Goal: Task Accomplishment & Management: Manage account settings

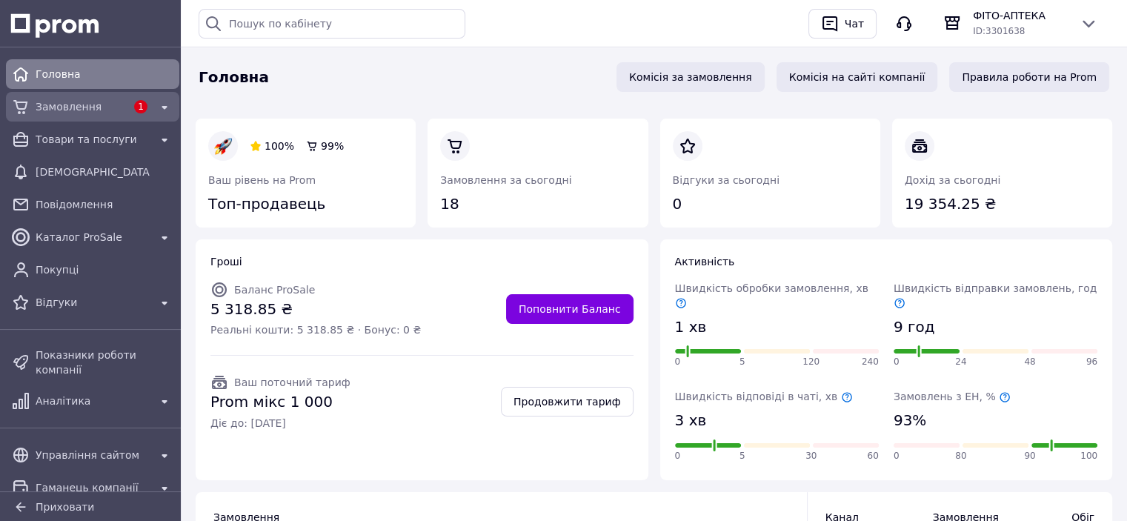
click at [53, 110] on span "Замовлення" at bounding box center [81, 106] width 90 height 15
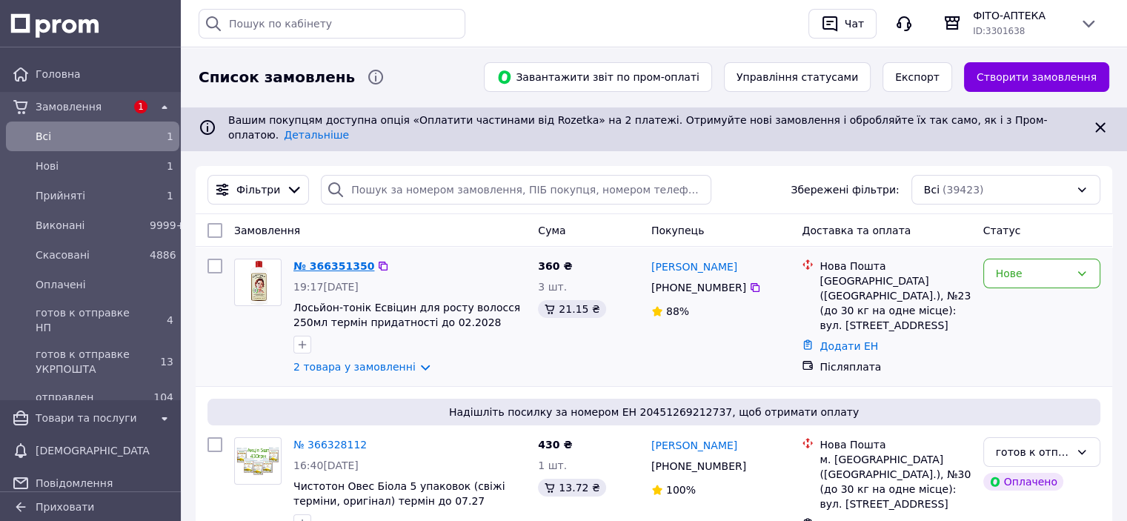
click at [335, 260] on link "№ 366351350" at bounding box center [333, 266] width 81 height 12
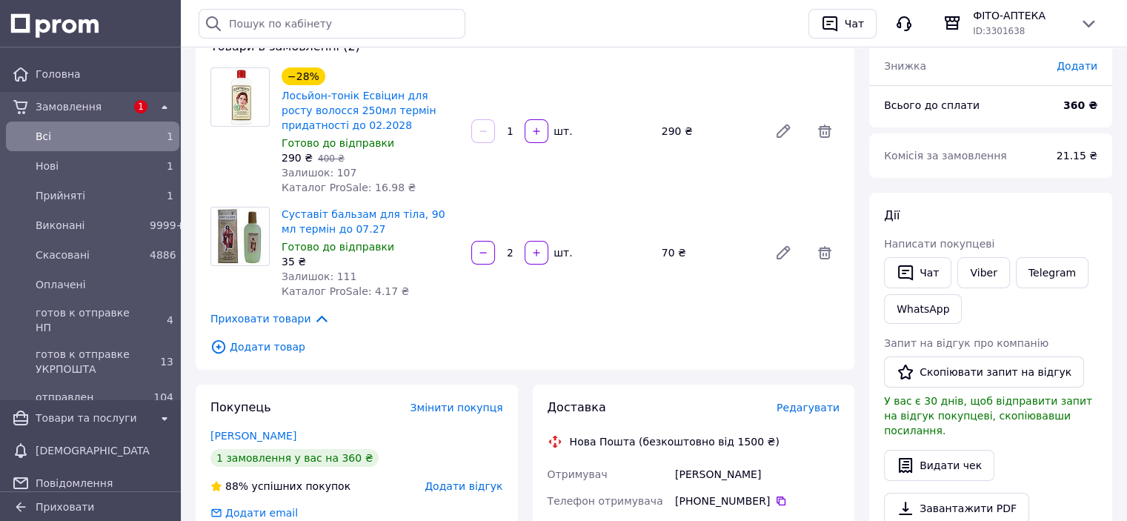
scroll to position [148, 0]
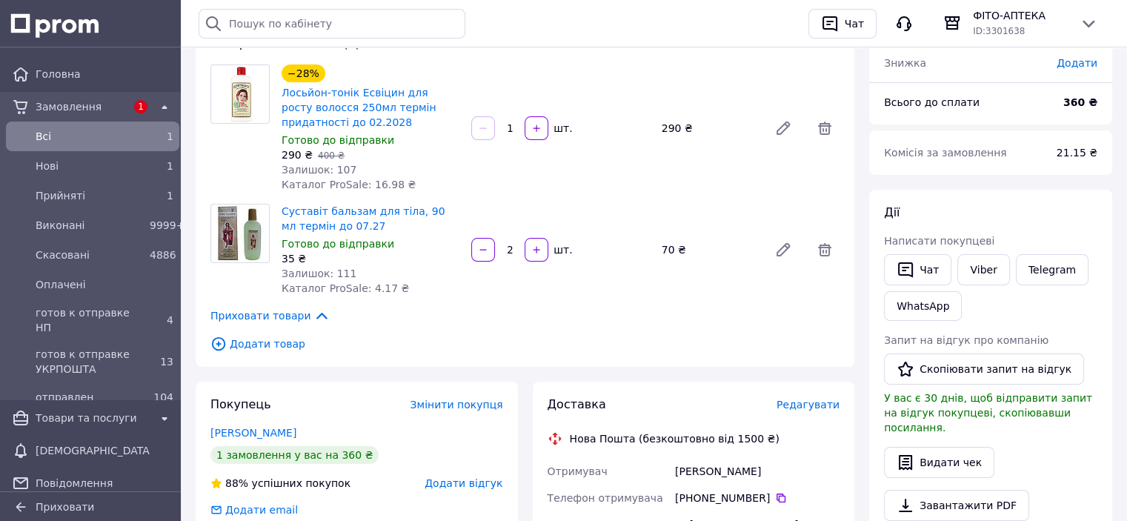
click at [234, 427] on link "Бакал Алла" at bounding box center [253, 433] width 86 height 12
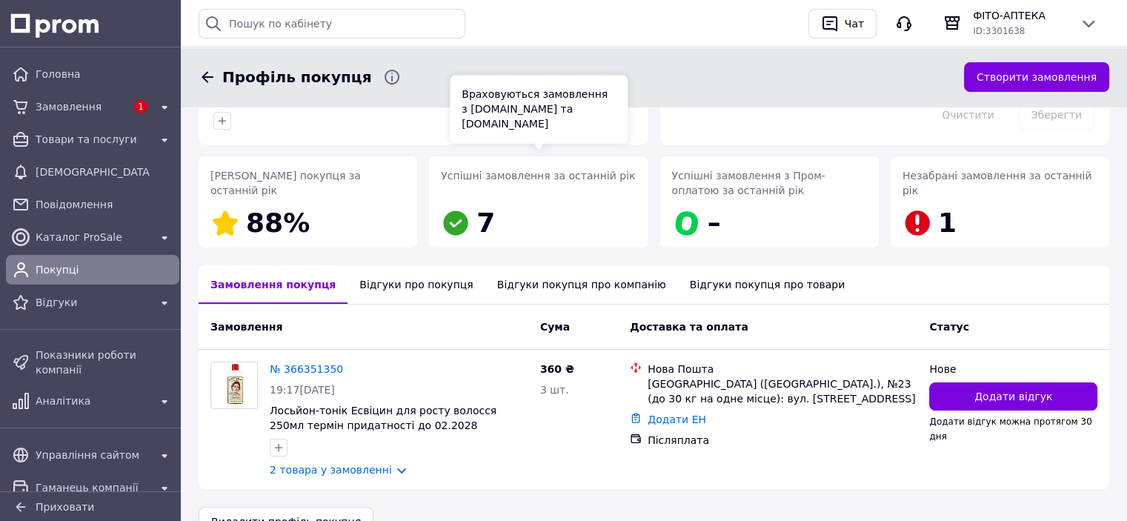
scroll to position [219, 0]
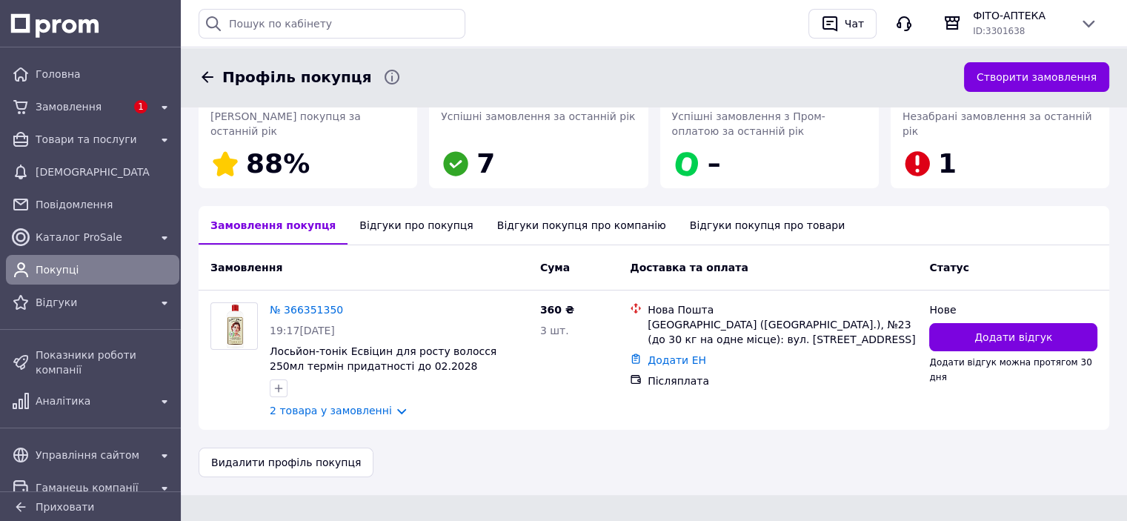
click at [398, 224] on div "Відгуки про покупця" at bounding box center [415, 225] width 137 height 39
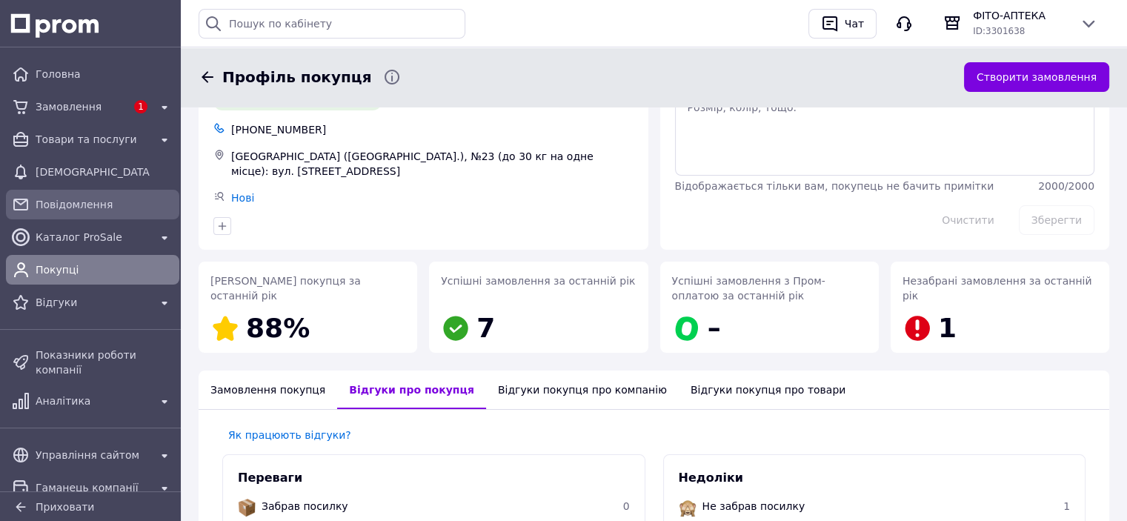
scroll to position [0, 0]
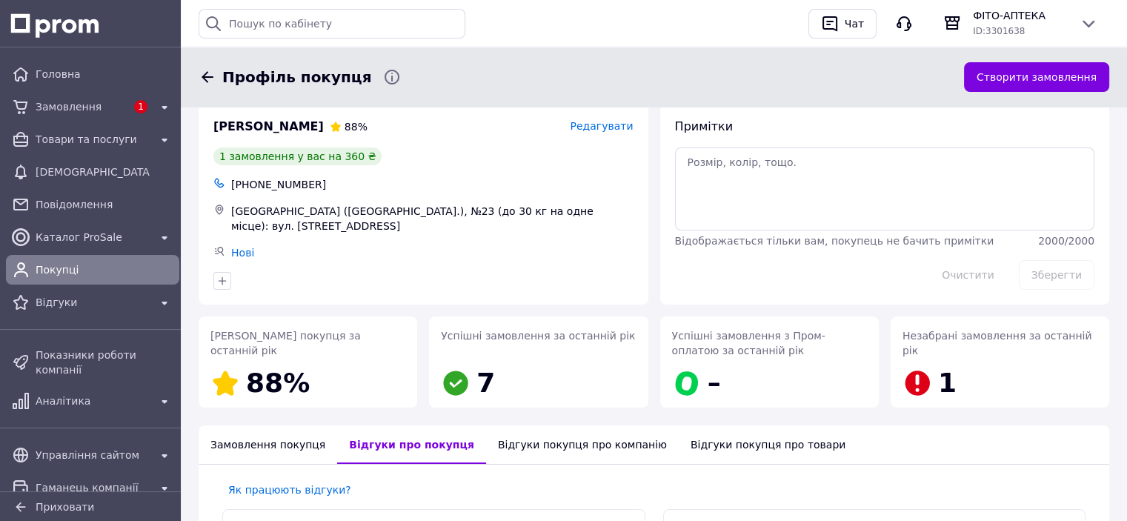
scroll to position [148, 0]
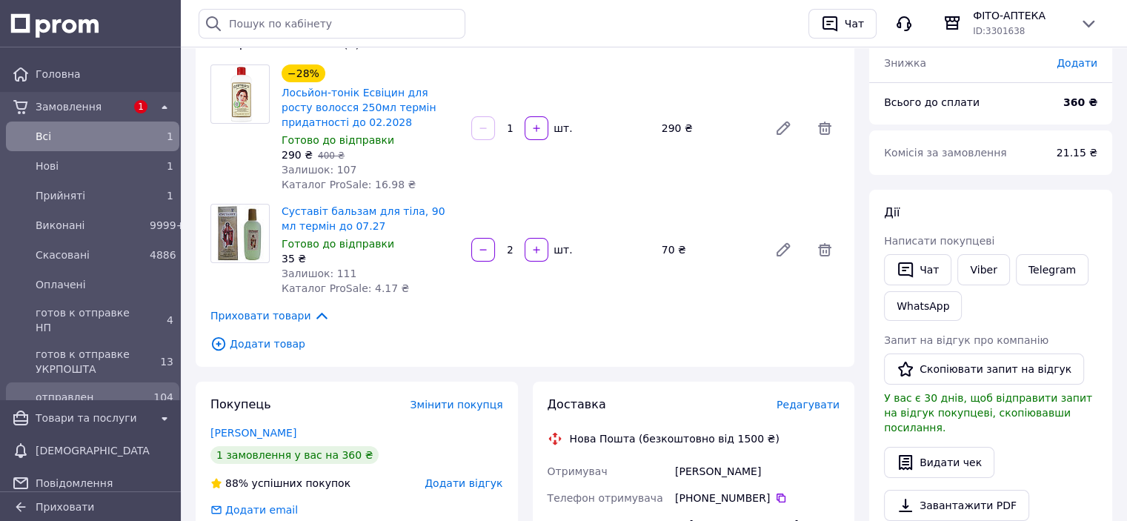
click at [67, 391] on span "отправлен" at bounding box center [90, 397] width 108 height 15
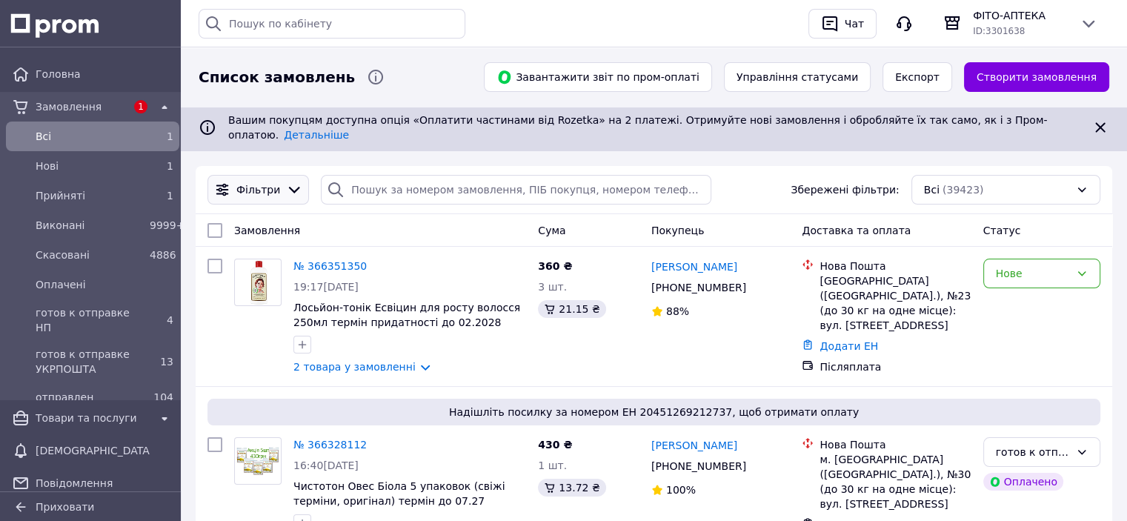
click at [283, 181] on div at bounding box center [294, 189] width 22 height 16
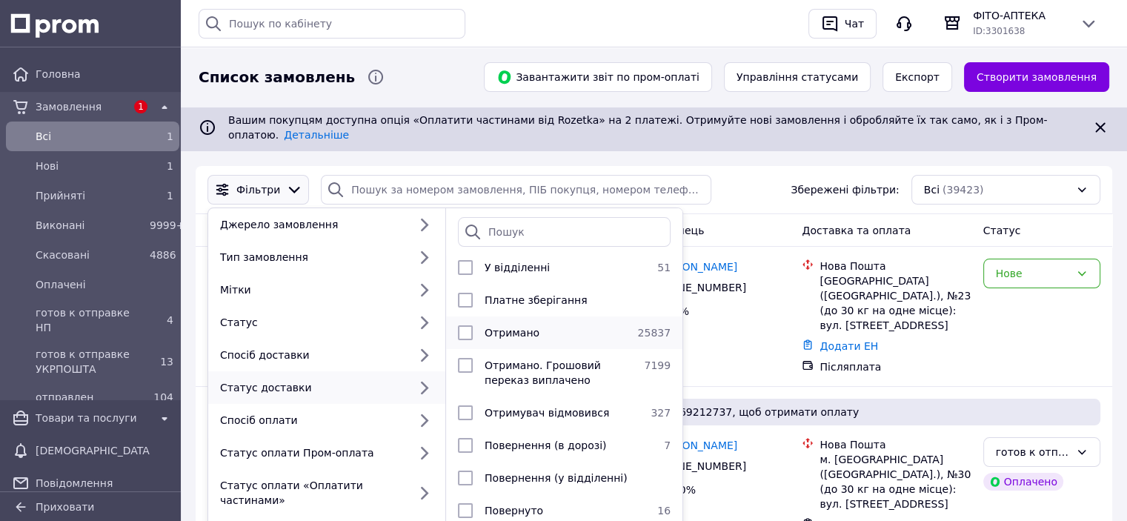
scroll to position [83, 0]
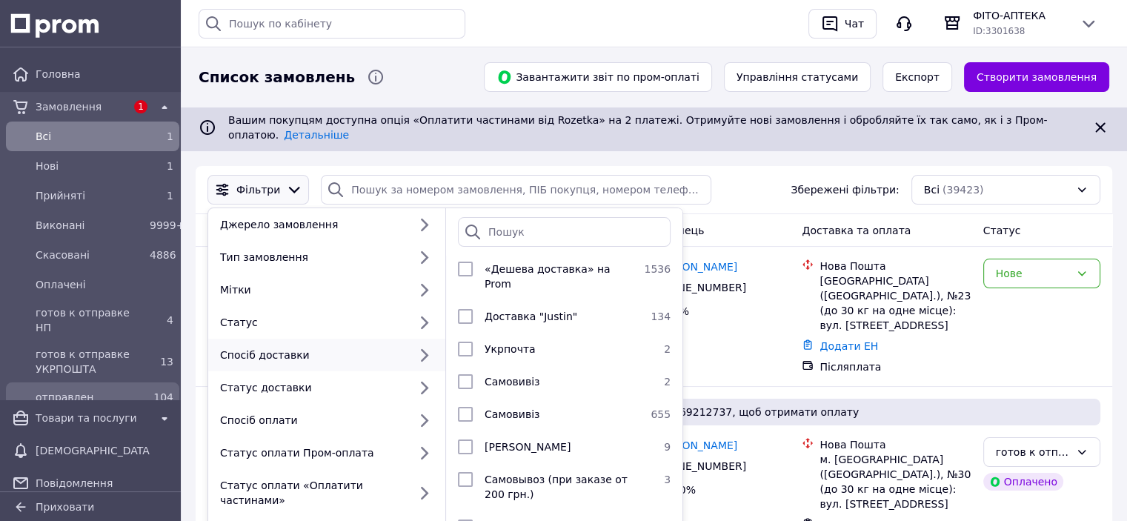
click at [79, 390] on span "отправлен" at bounding box center [90, 397] width 108 height 15
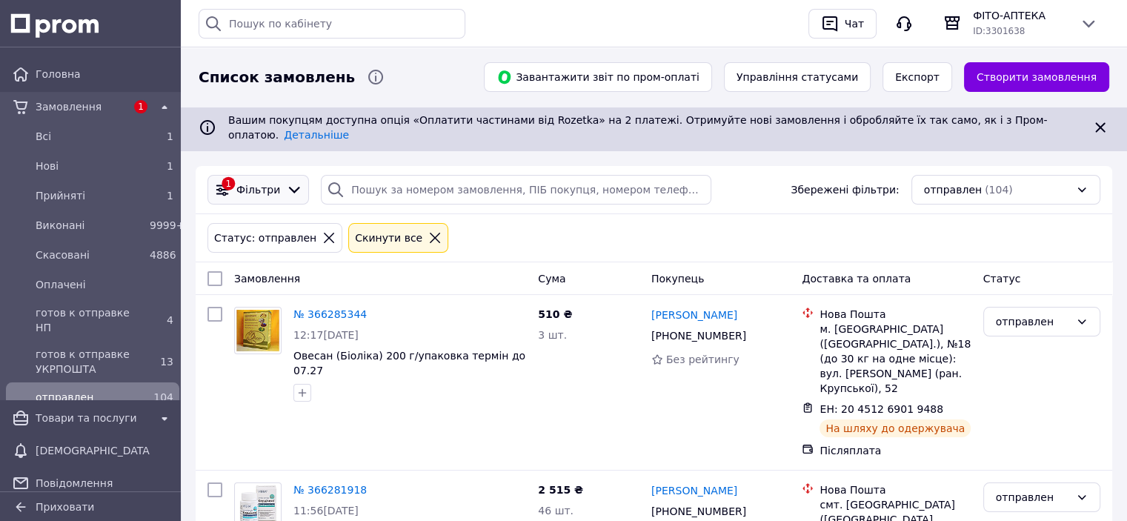
click at [253, 182] on span "Фільтри" at bounding box center [258, 189] width 44 height 15
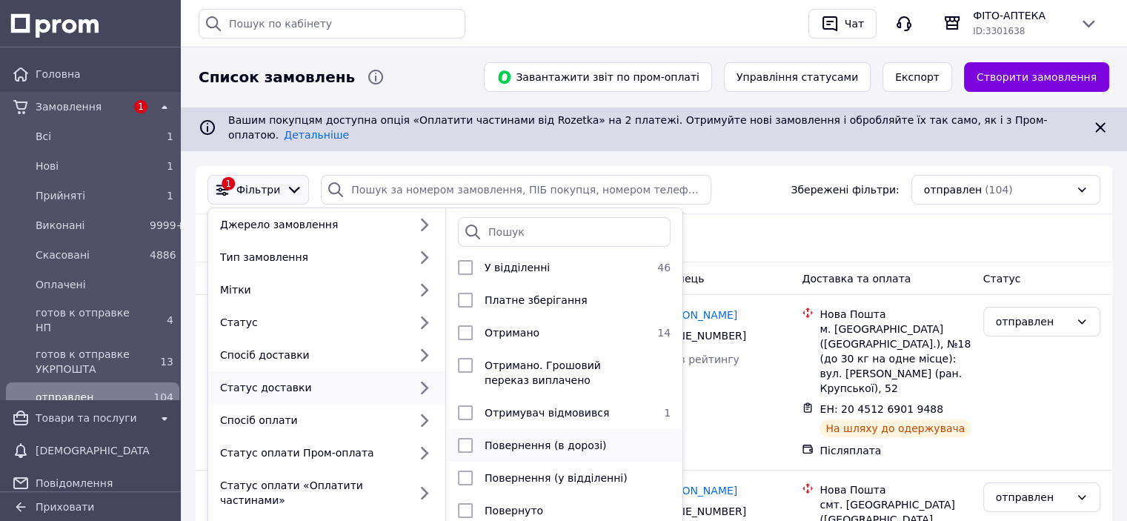
scroll to position [83, 0]
click at [460, 405] on input "checkbox" at bounding box center [465, 412] width 15 height 15
checkbox input "true"
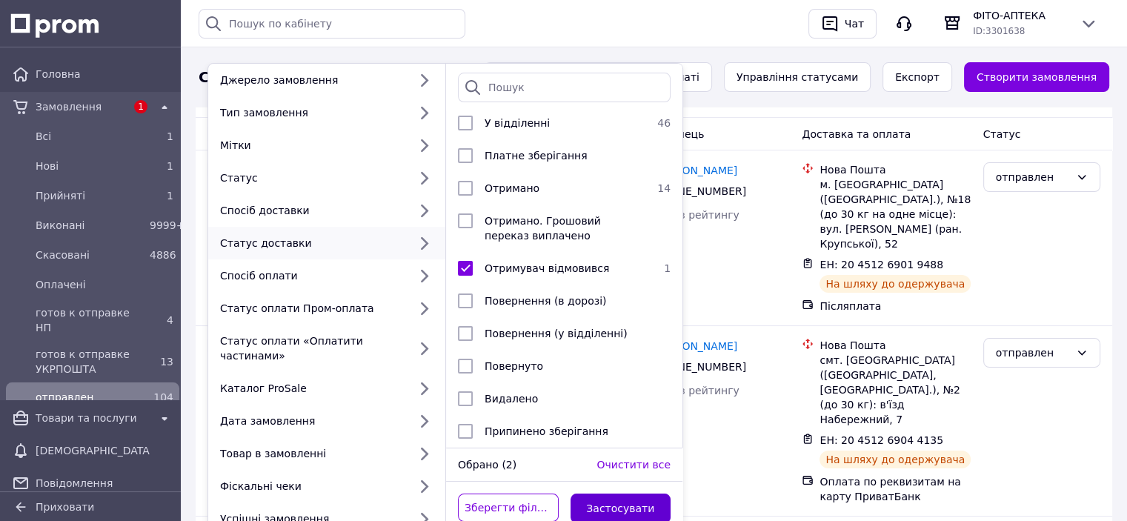
scroll to position [222, 0]
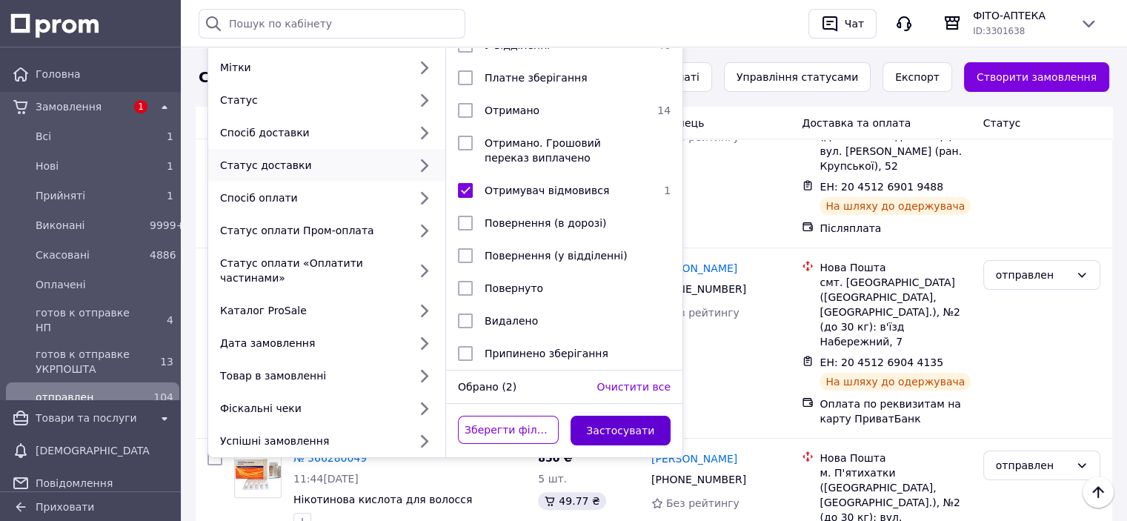
click at [625, 416] on button "Застосувати" at bounding box center [620, 431] width 101 height 30
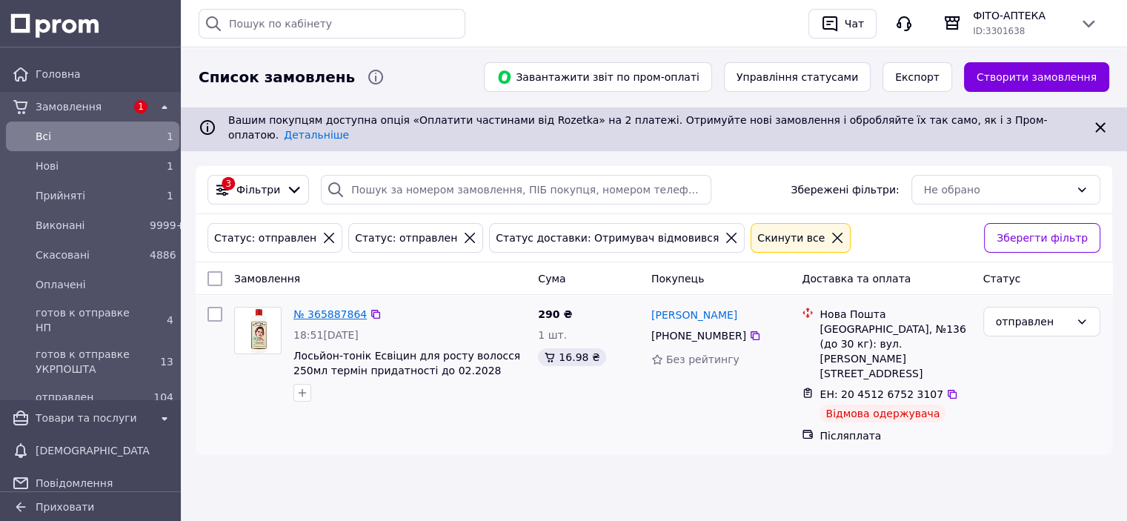
click at [326, 308] on link "№ 365887864" at bounding box center [329, 314] width 73 height 12
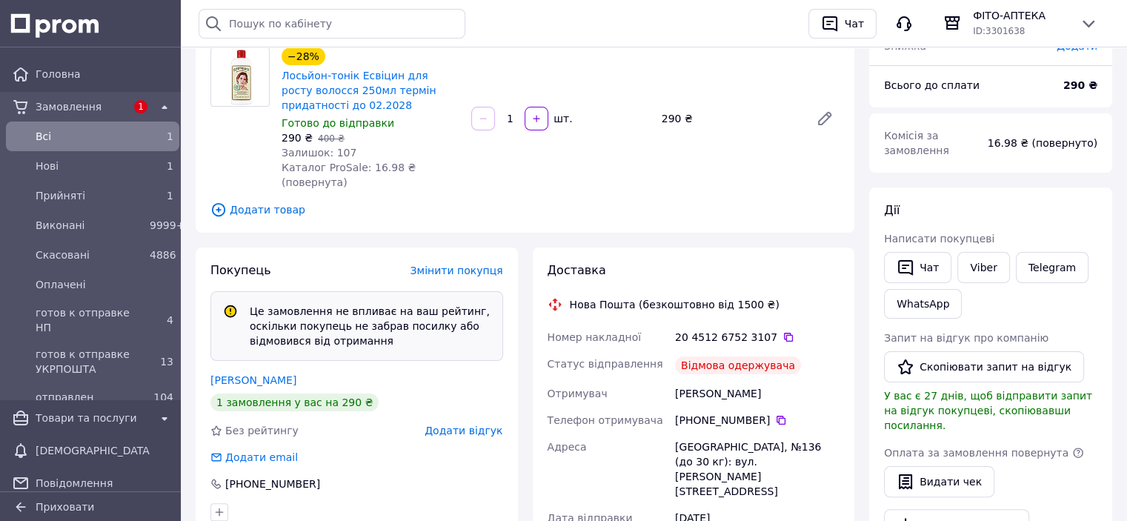
scroll to position [296, 0]
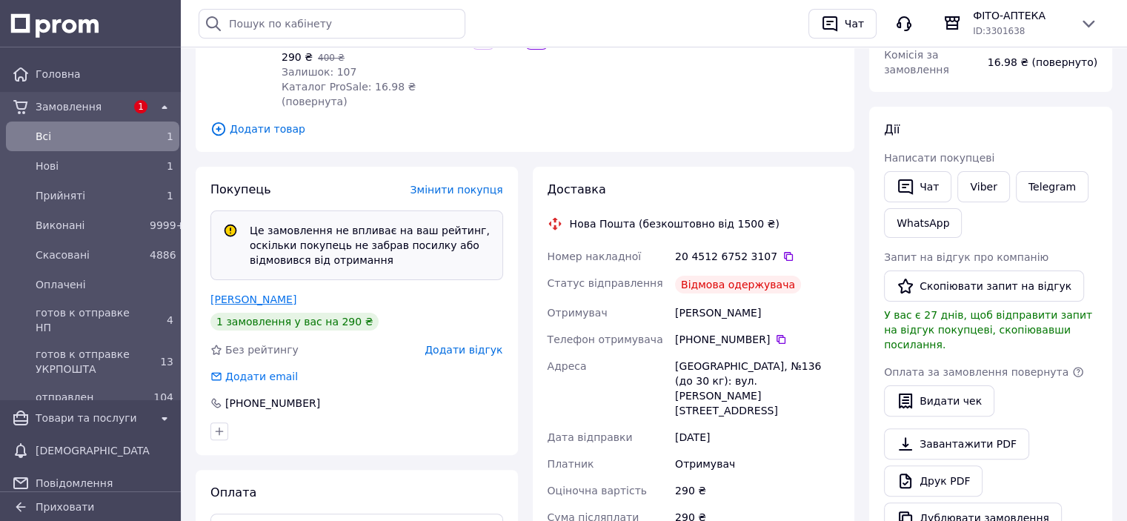
click at [244, 293] on link "Осадчук Юля" at bounding box center [253, 299] width 86 height 12
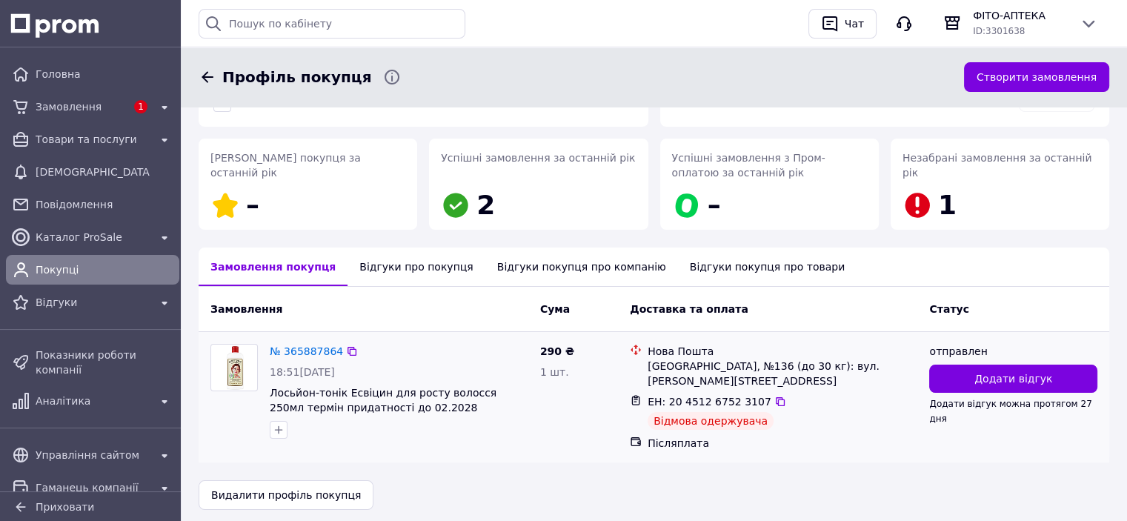
scroll to position [198, 0]
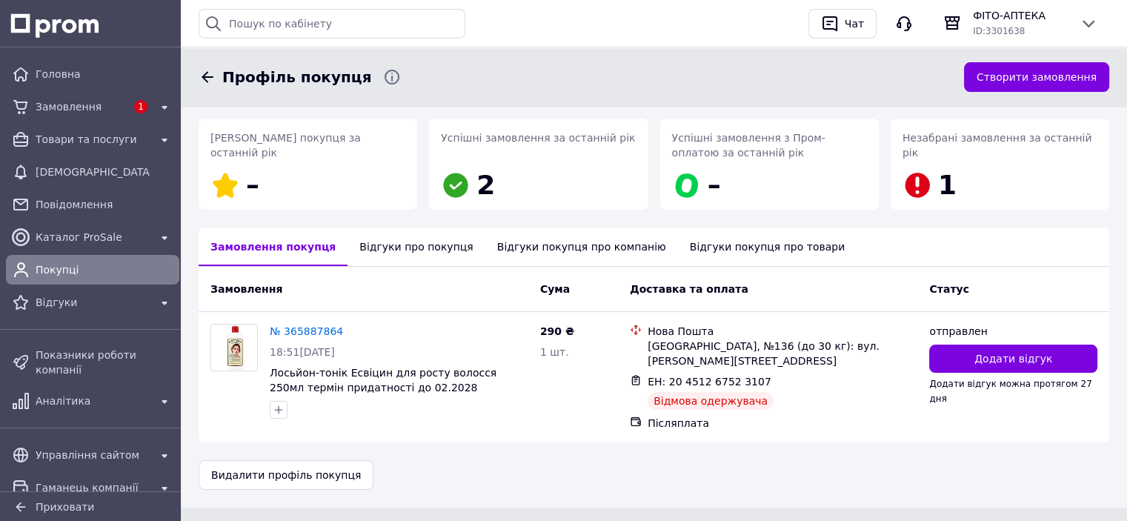
click at [372, 236] on div "Відгуки про покупця" at bounding box center [415, 246] width 137 height 39
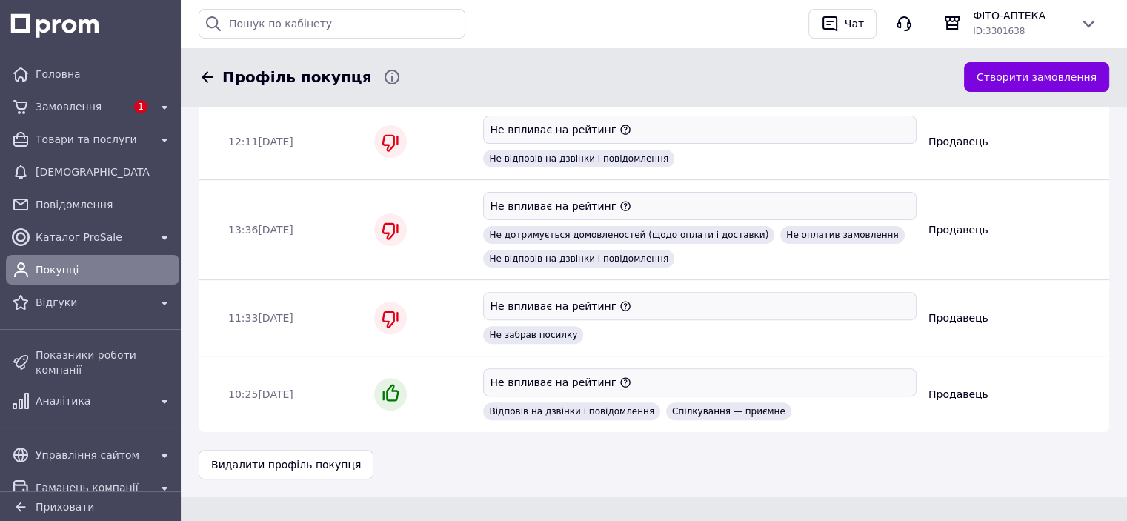
scroll to position [451, 0]
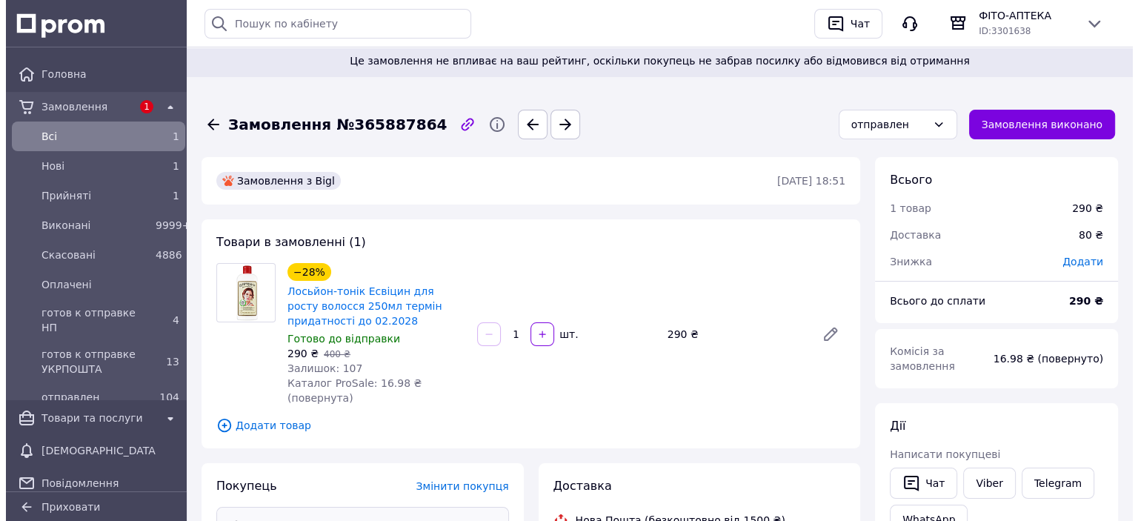
scroll to position [222, 0]
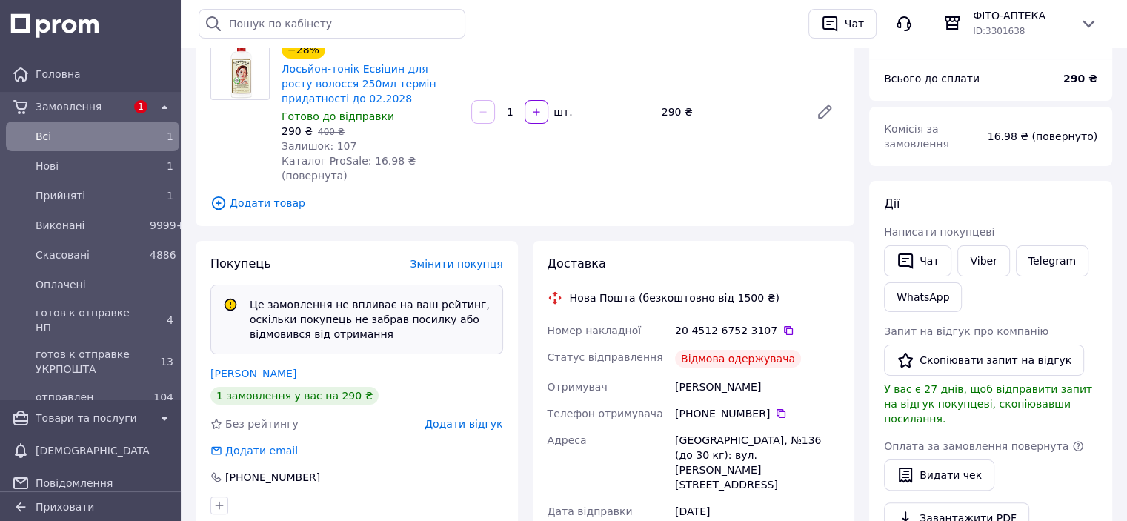
click at [474, 418] on span "Додати відгук" at bounding box center [463, 424] width 78 height 12
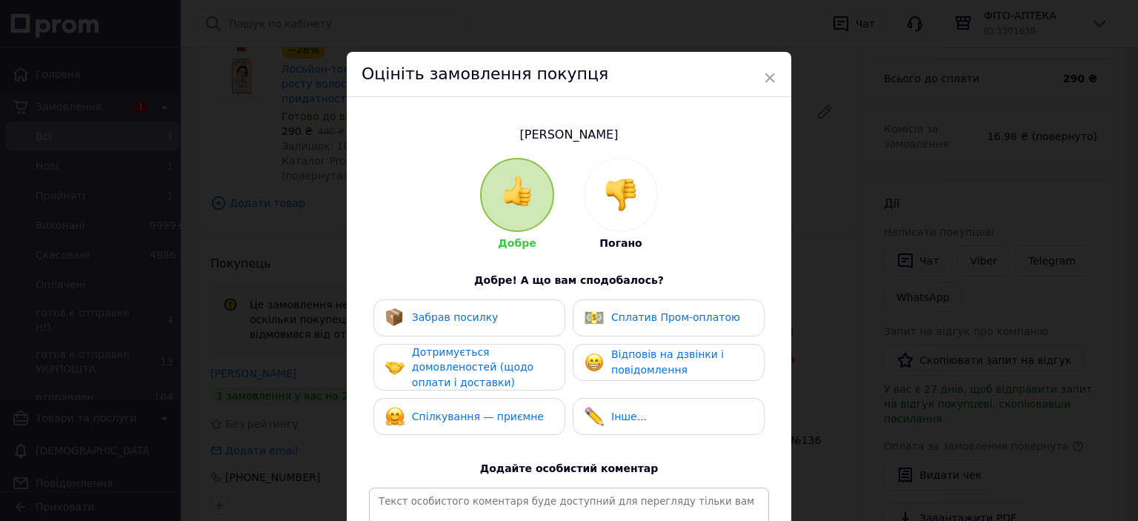
click at [615, 198] on img at bounding box center [620, 194] width 33 height 33
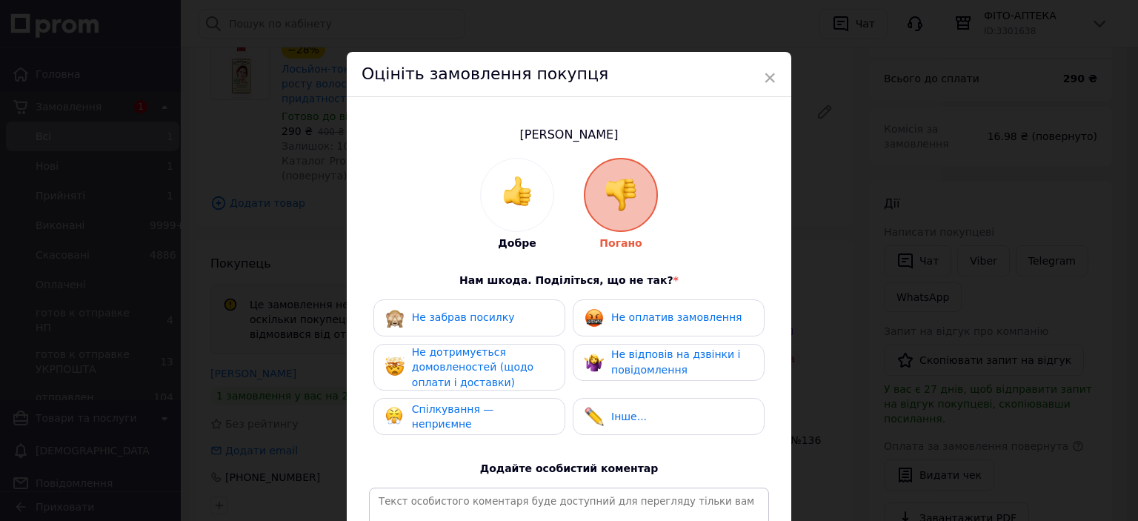
click at [451, 320] on span "Не забрав посилку" at bounding box center [463, 317] width 103 height 12
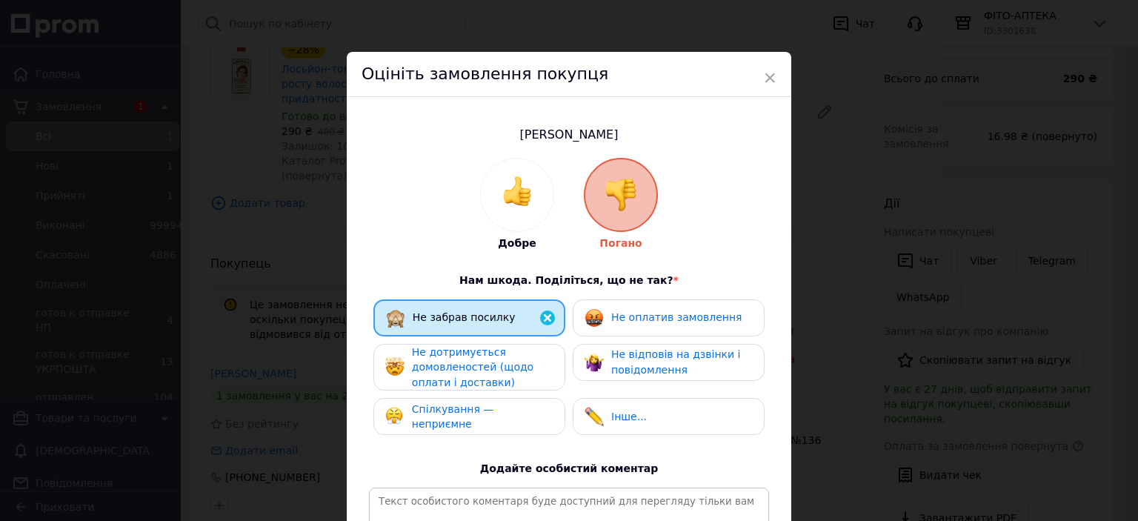
click at [440, 370] on span "Не дотримується домовленостей (щодо оплати і доставки)" at bounding box center [472, 367] width 121 height 42
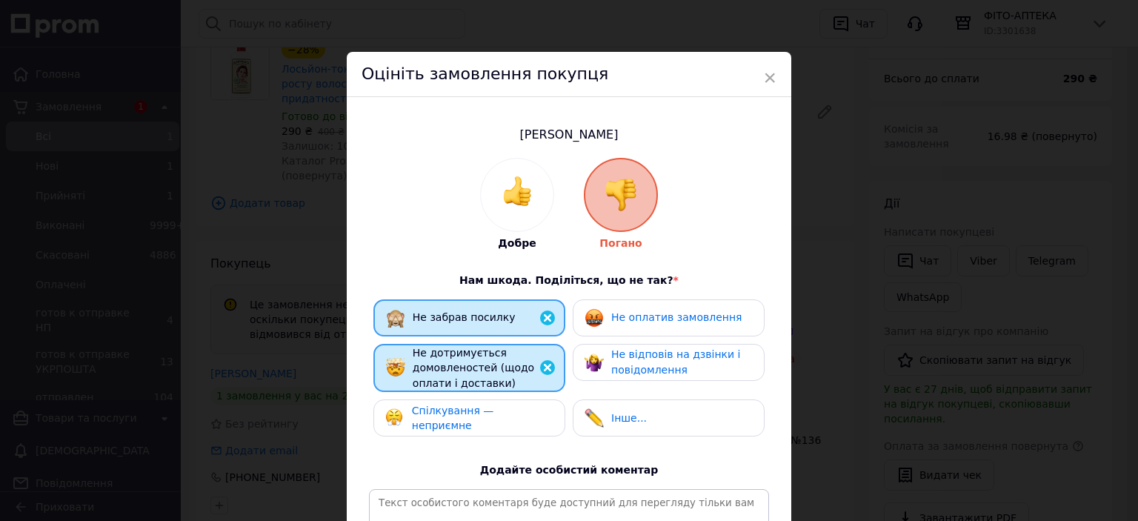
click at [448, 416] on span "Спілкування — неприємне" at bounding box center [453, 417] width 82 height 27
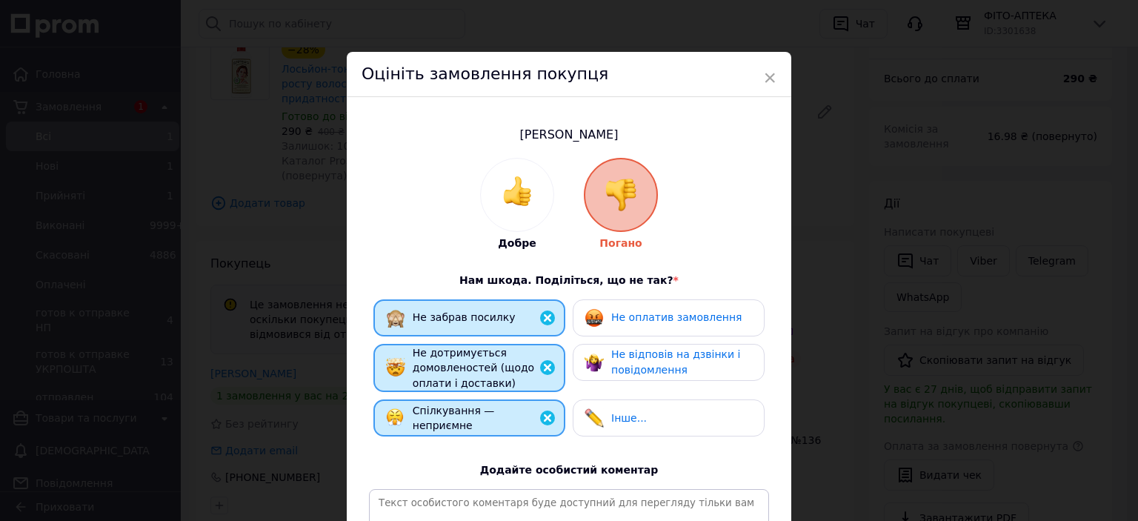
click at [620, 316] on span "Не оплатив замовлення" at bounding box center [676, 317] width 130 height 12
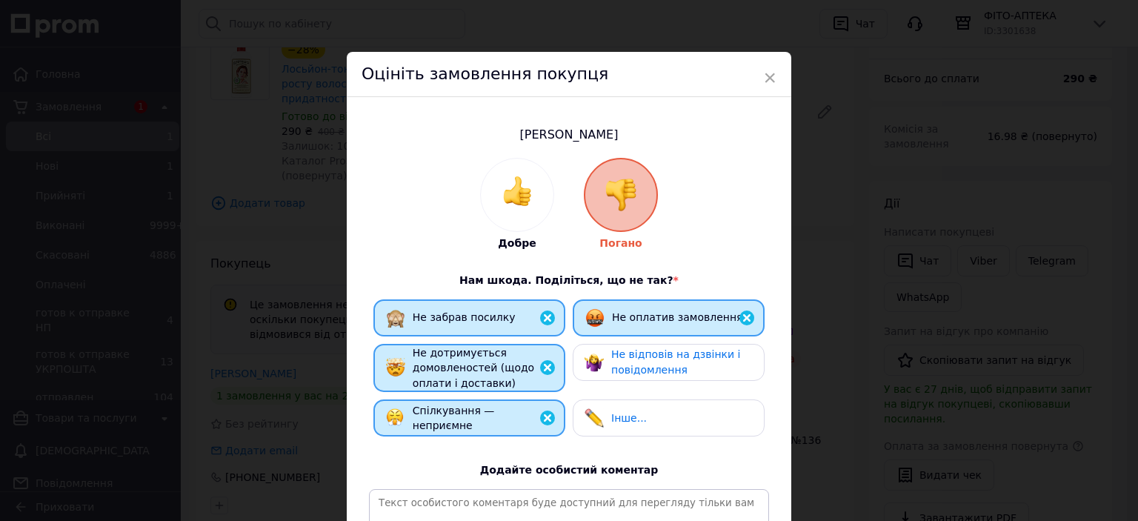
click at [621, 367] on span "Не відповів на дзвінки і повідомлення" at bounding box center [675, 361] width 129 height 27
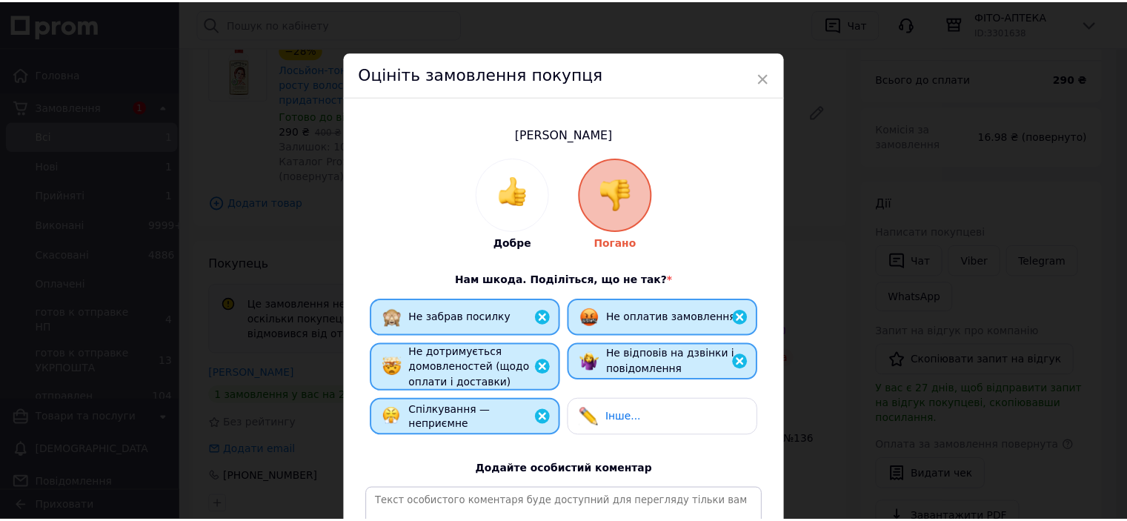
scroll to position [213, 0]
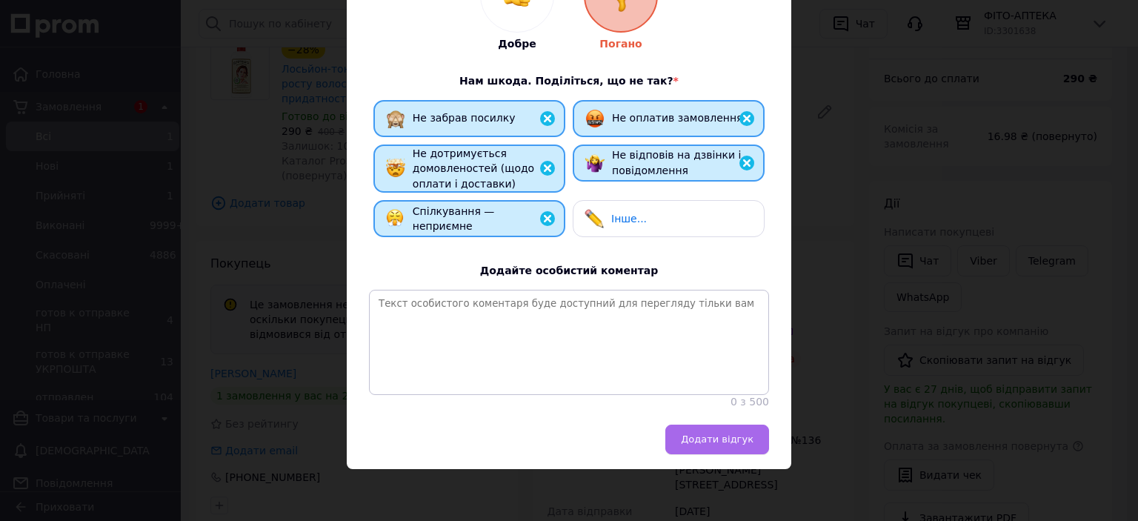
drag, startPoint x: 702, startPoint y: 435, endPoint x: 560, endPoint y: 458, distance: 144.0
click at [702, 436] on span "Додати відгук" at bounding box center [717, 438] width 73 height 11
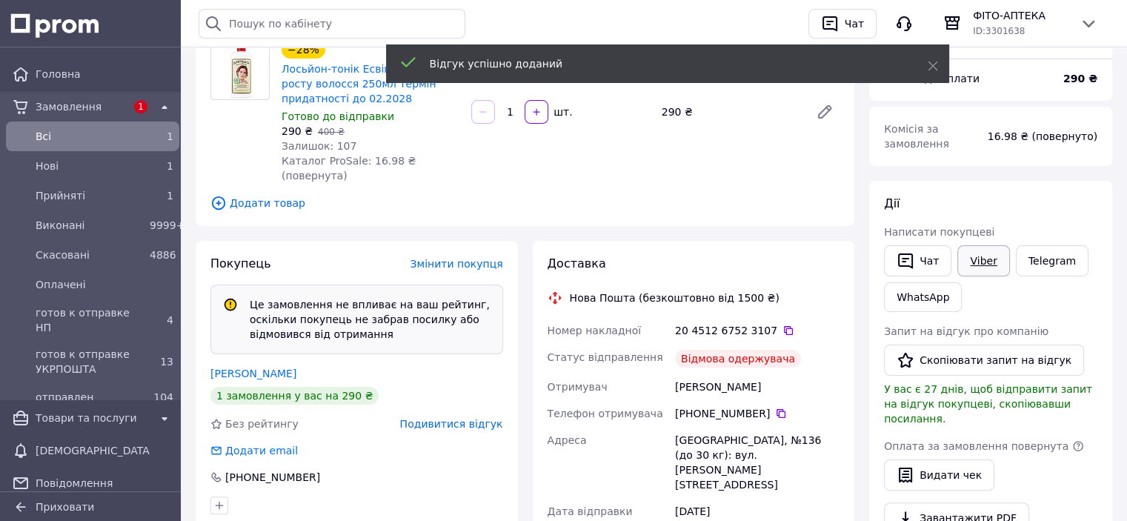
click at [975, 257] on link "Viber" at bounding box center [983, 260] width 52 height 31
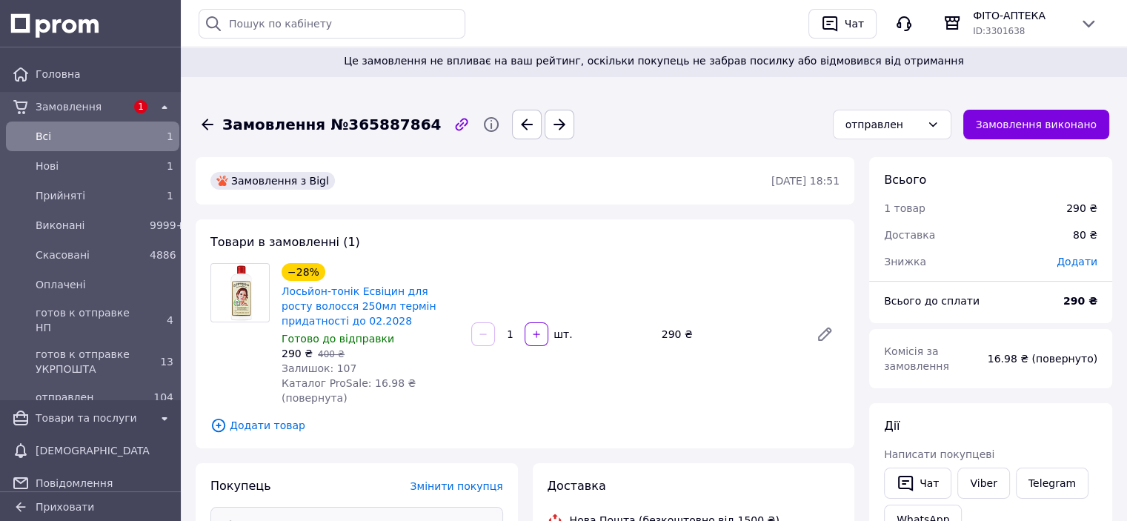
scroll to position [148, 0]
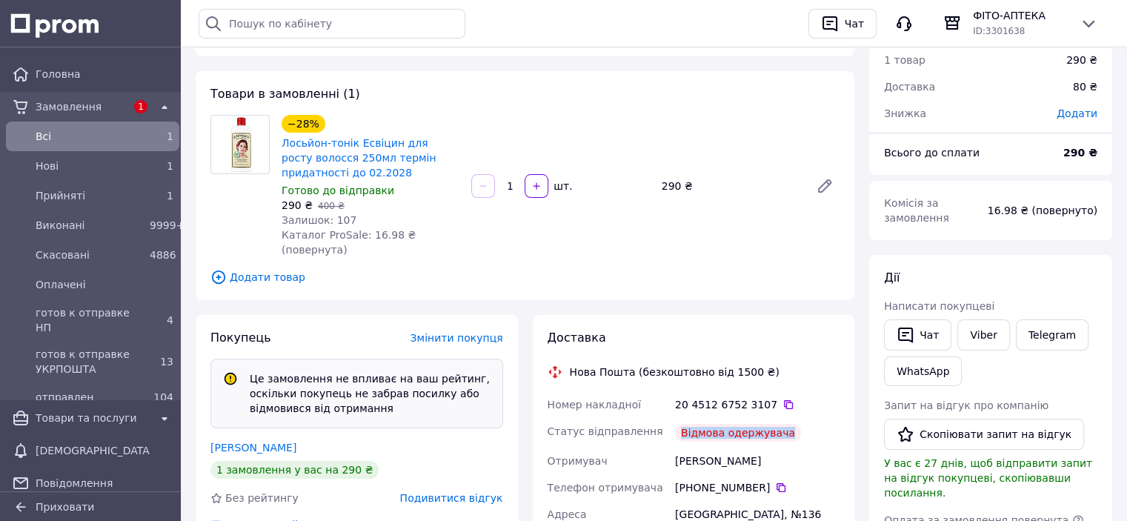
drag, startPoint x: 681, startPoint y: 416, endPoint x: 794, endPoint y: 421, distance: 112.7
click at [794, 421] on div "Відмова одержувача" at bounding box center [757, 433] width 170 height 30
copy div "Відмова одержувача"
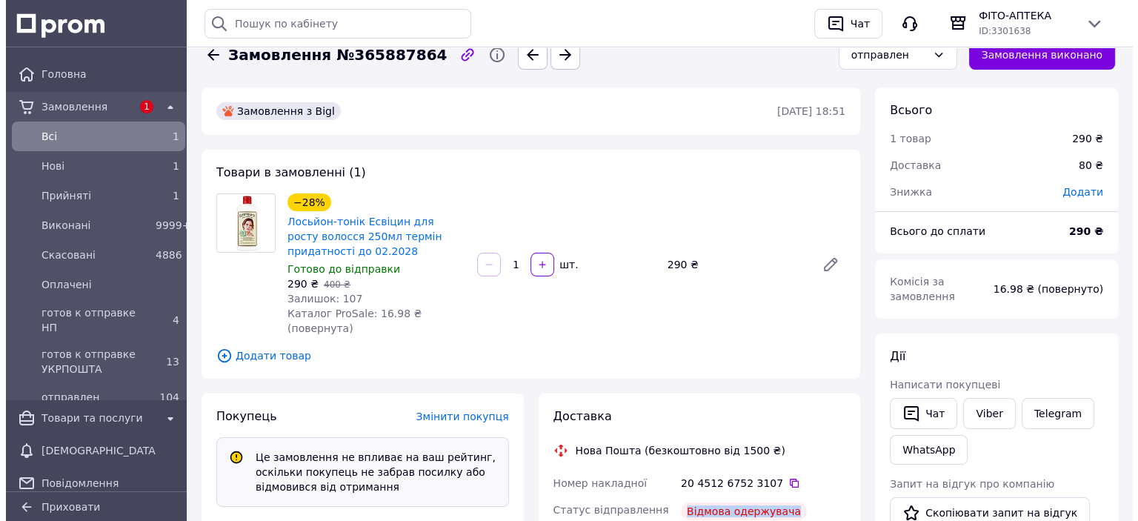
scroll to position [0, 0]
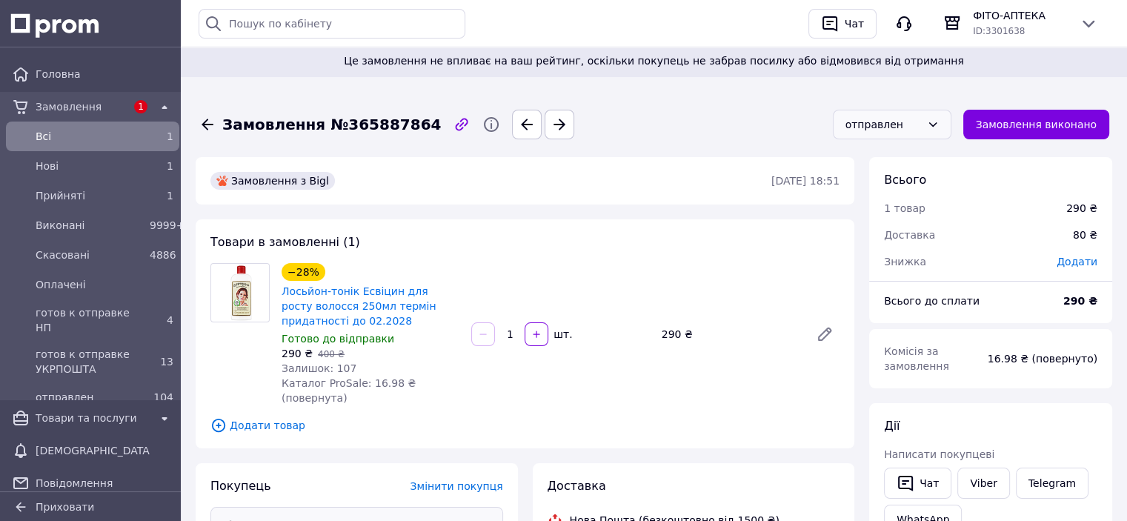
click at [905, 124] on div "отправлен" at bounding box center [883, 124] width 76 height 16
click at [873, 206] on li "Скасовано" at bounding box center [902, 209] width 117 height 27
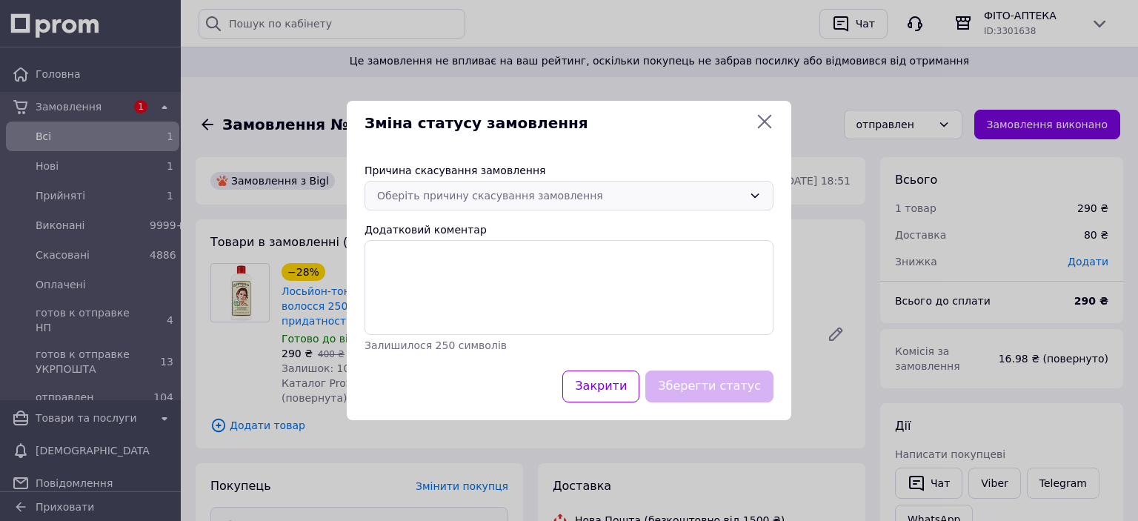
click at [477, 192] on div "Оберіть причину скасування замовлення" at bounding box center [560, 195] width 366 height 16
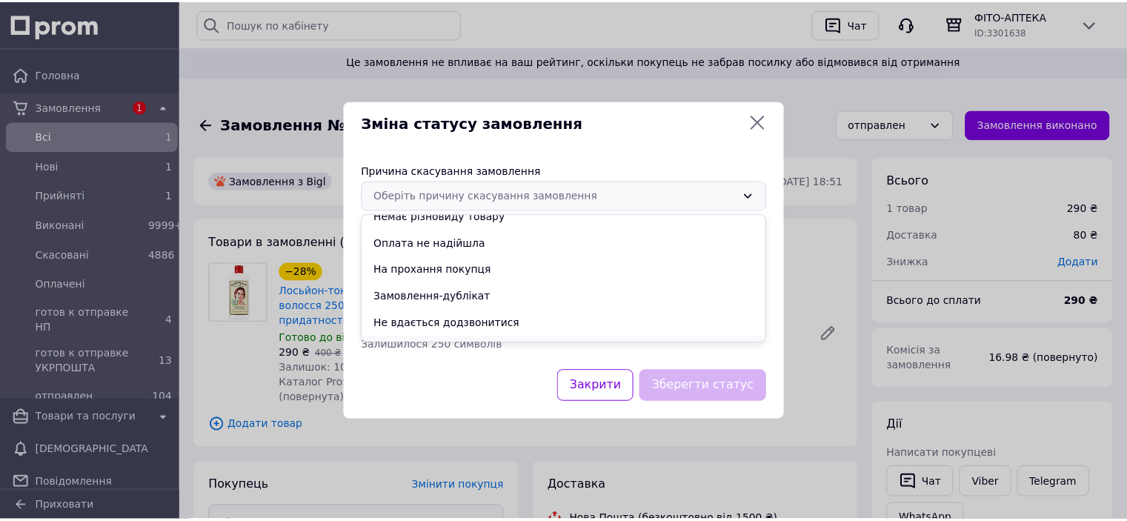
scroll to position [59, 0]
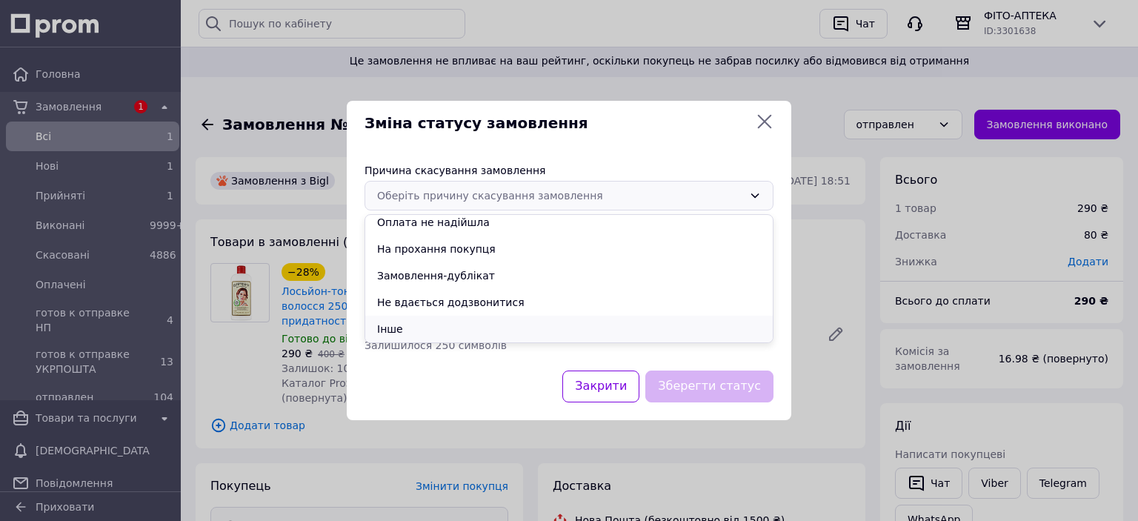
click at [389, 328] on li "Інше" at bounding box center [568, 329] width 407 height 27
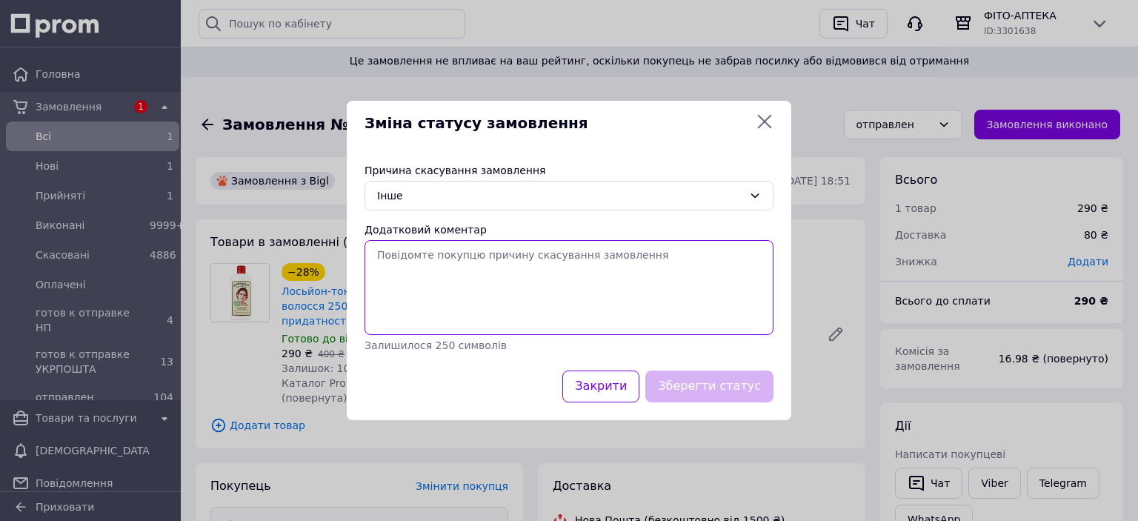
click at [379, 261] on textarea "Додатковий коментар" at bounding box center [568, 287] width 409 height 95
paste textarea "Відмова одержувача"
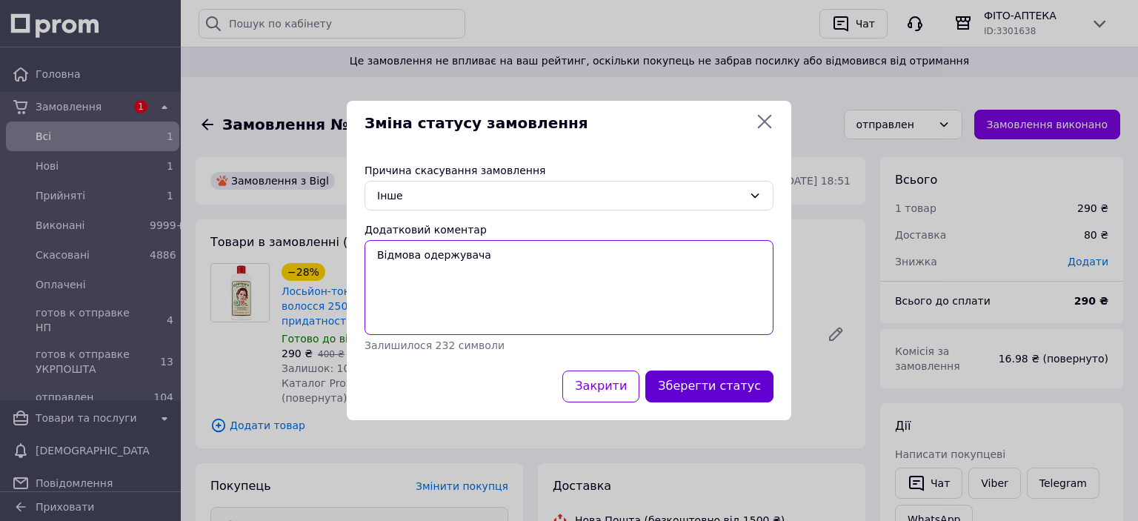
type textarea "Відмова одержувача"
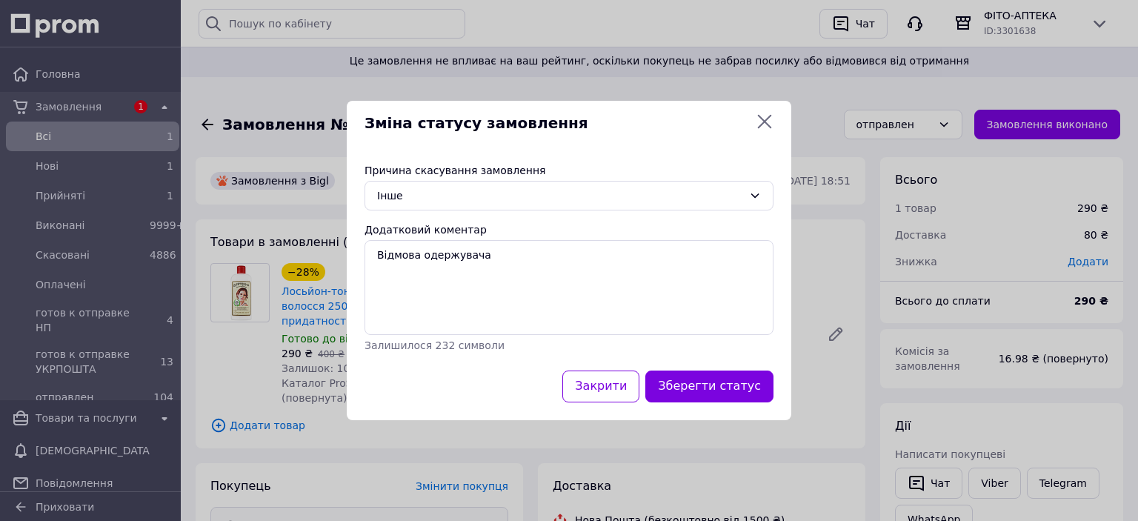
drag, startPoint x: 705, startPoint y: 376, endPoint x: 696, endPoint y: 379, distance: 9.6
click at [704, 376] on button "Зберегти статус" at bounding box center [709, 386] width 128 height 32
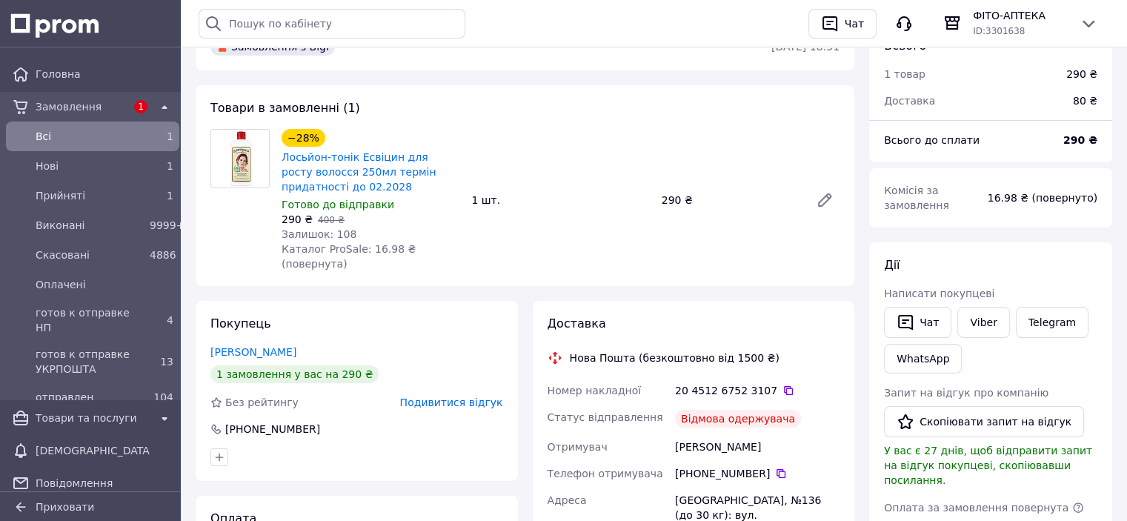
scroll to position [148, 0]
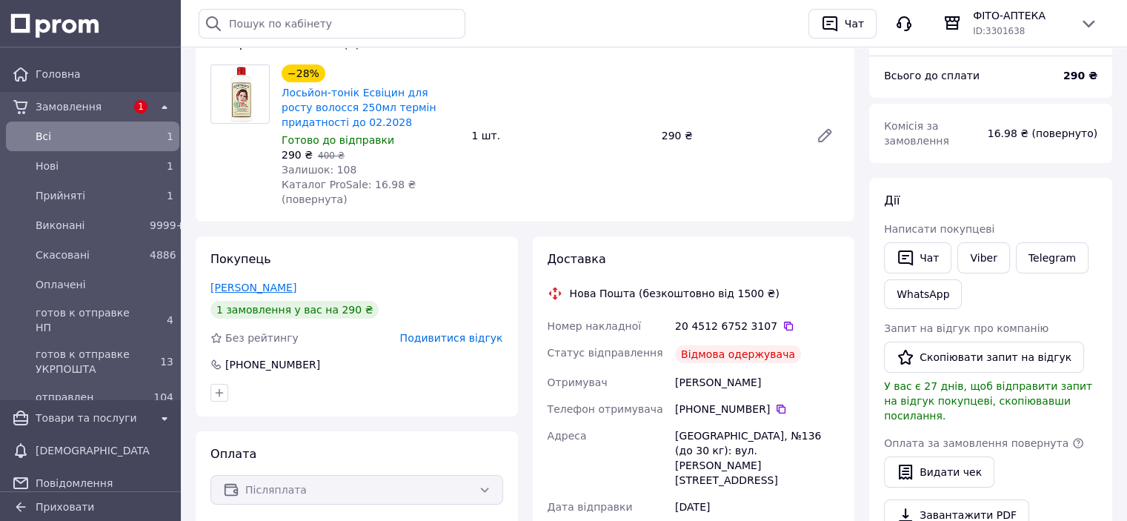
click at [252, 281] on link "Осадчук Юля" at bounding box center [253, 287] width 86 height 12
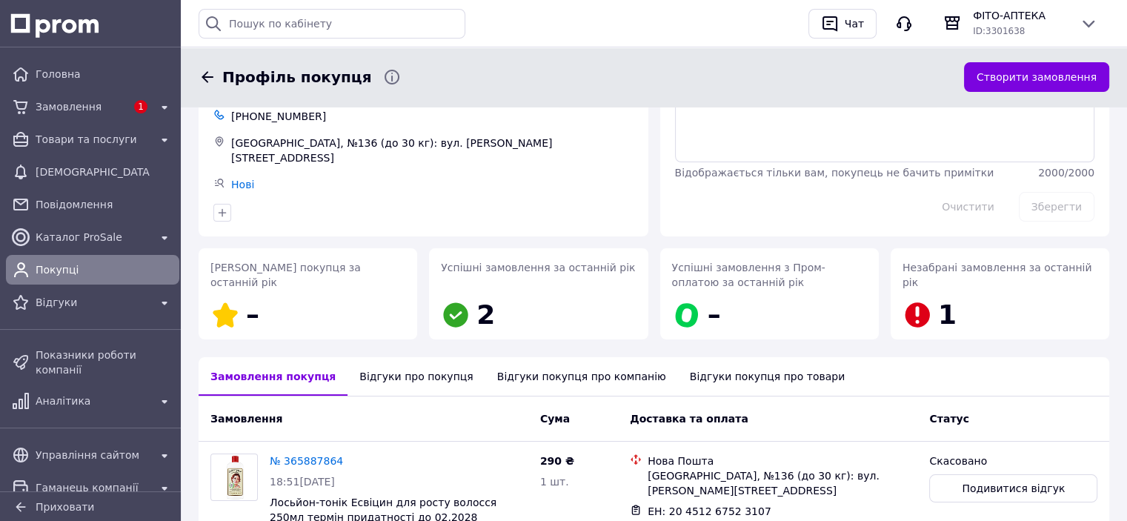
scroll to position [148, 0]
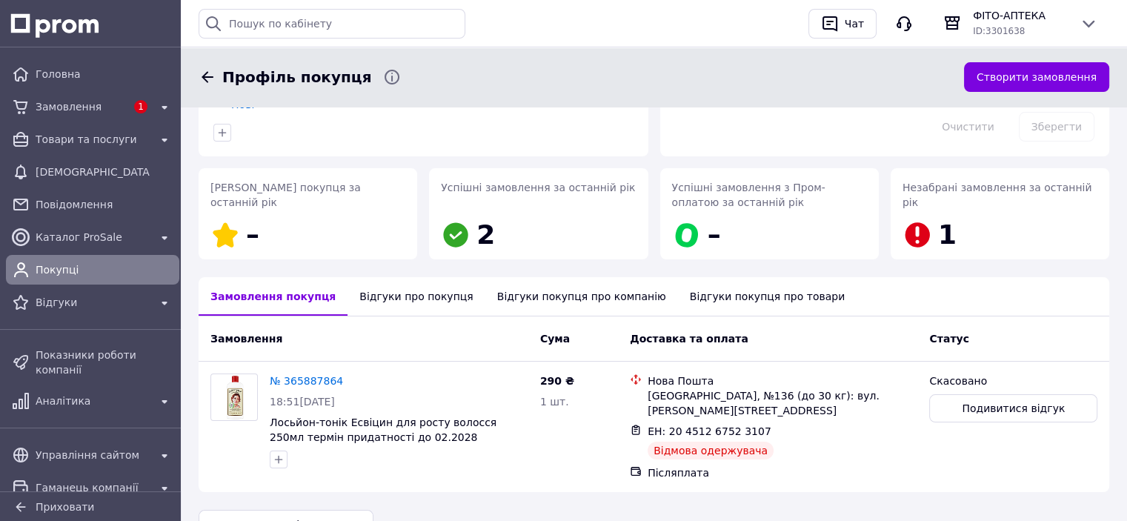
click at [394, 294] on div "Відгуки про покупця" at bounding box center [415, 296] width 137 height 39
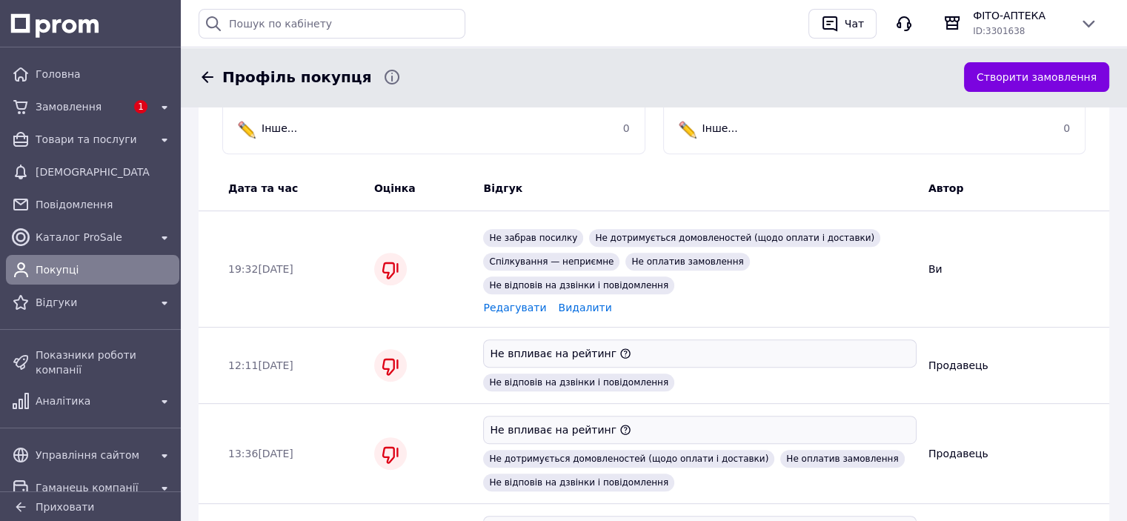
scroll to position [571, 0]
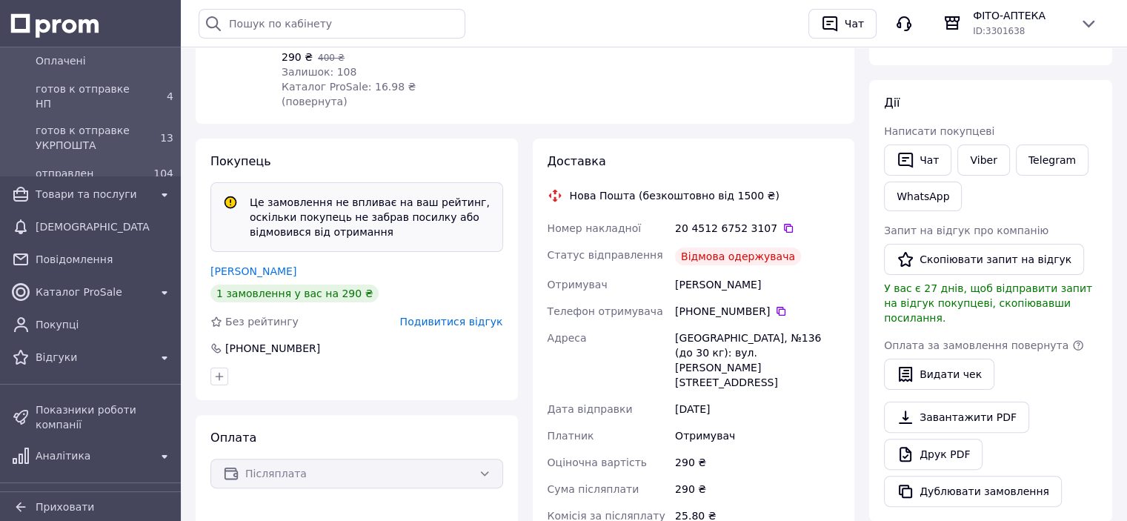
scroll to position [222, 0]
click at [80, 364] on span "Відгуки" at bounding box center [93, 358] width 114 height 15
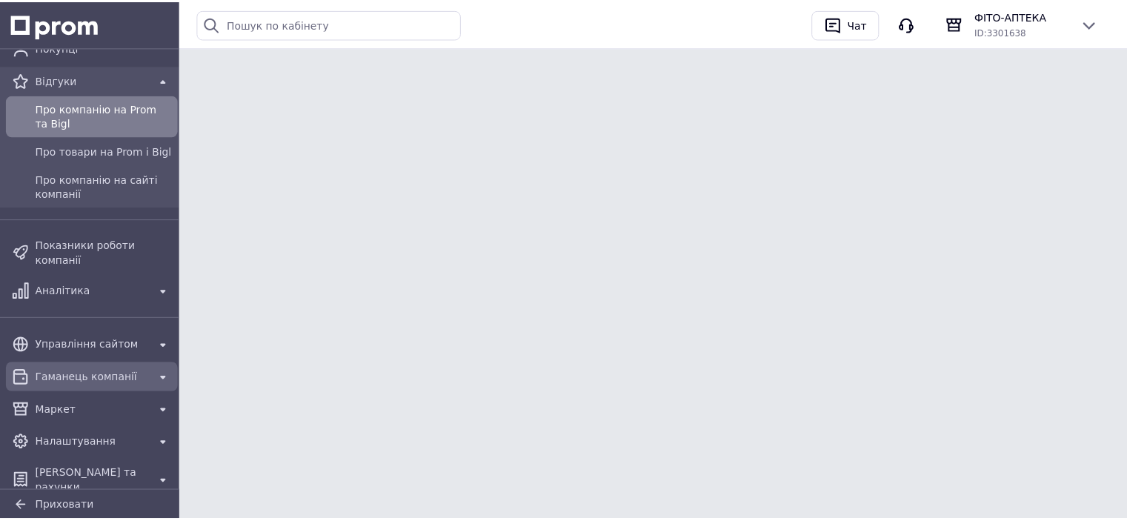
scroll to position [220, 0]
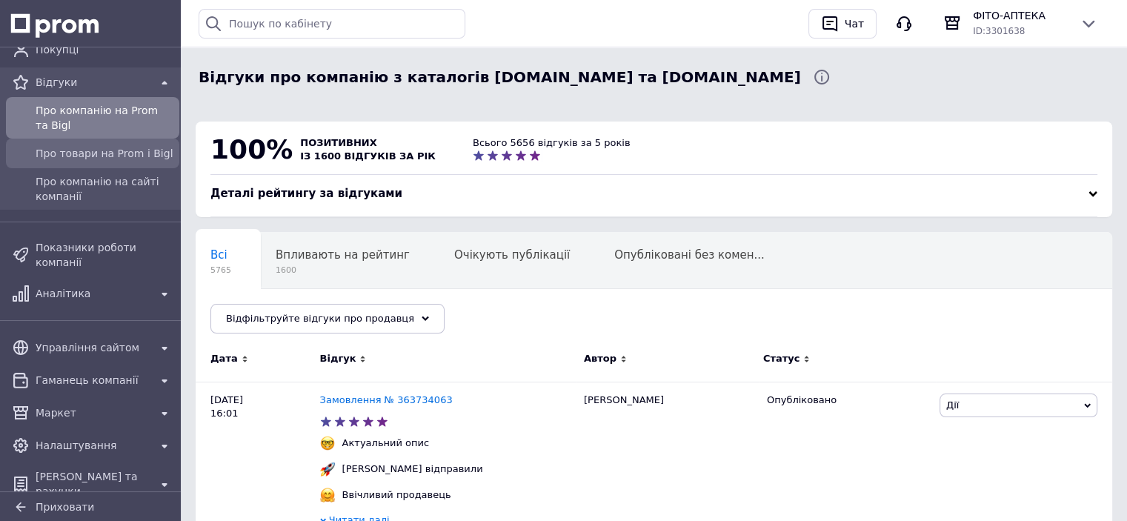
click at [135, 159] on span "Про товари на Prom і Bigl" at bounding box center [105, 153] width 138 height 15
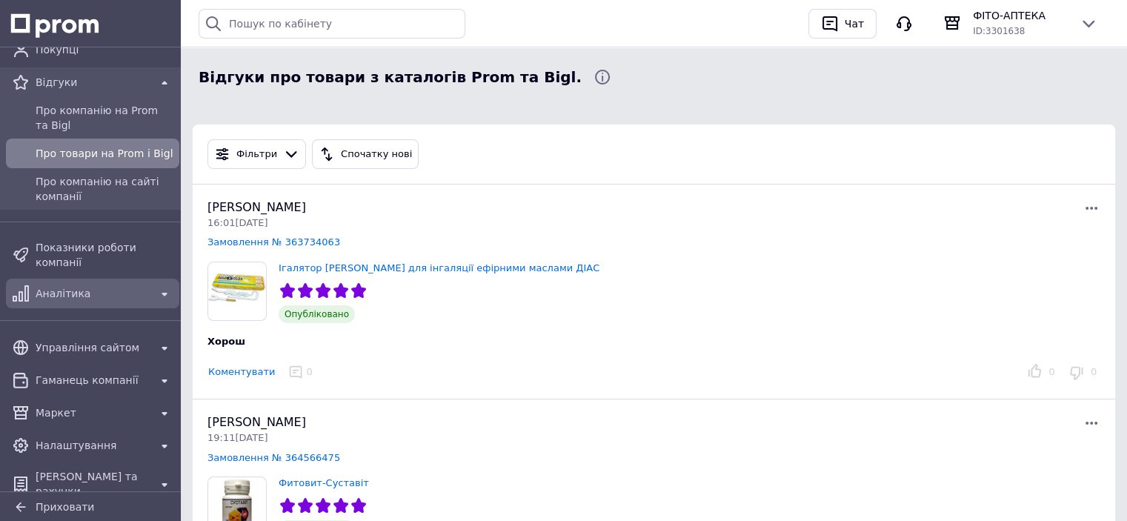
scroll to position [72, 0]
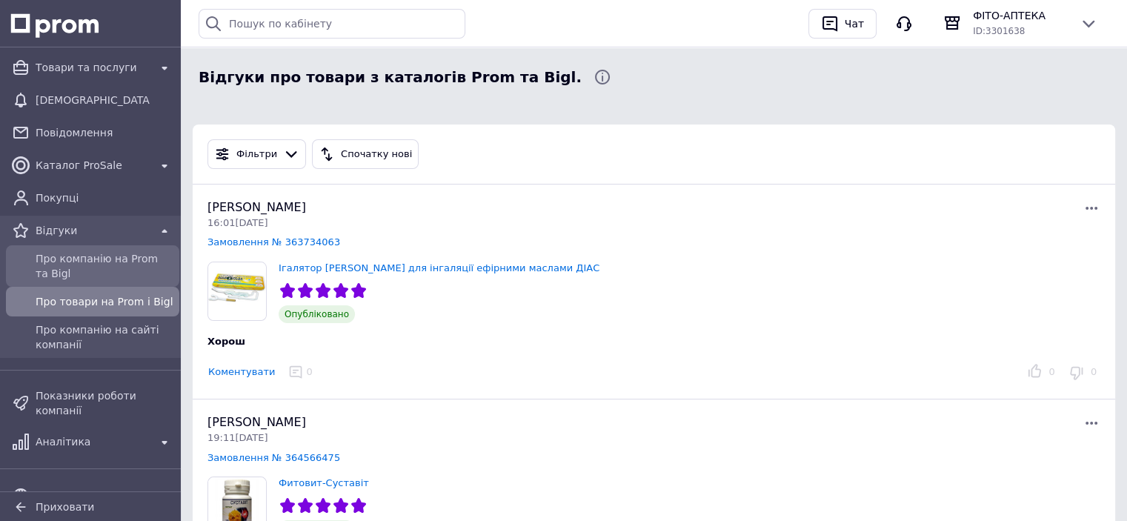
click at [86, 253] on span "Про компанію на Prom та Bigl" at bounding box center [105, 266] width 138 height 30
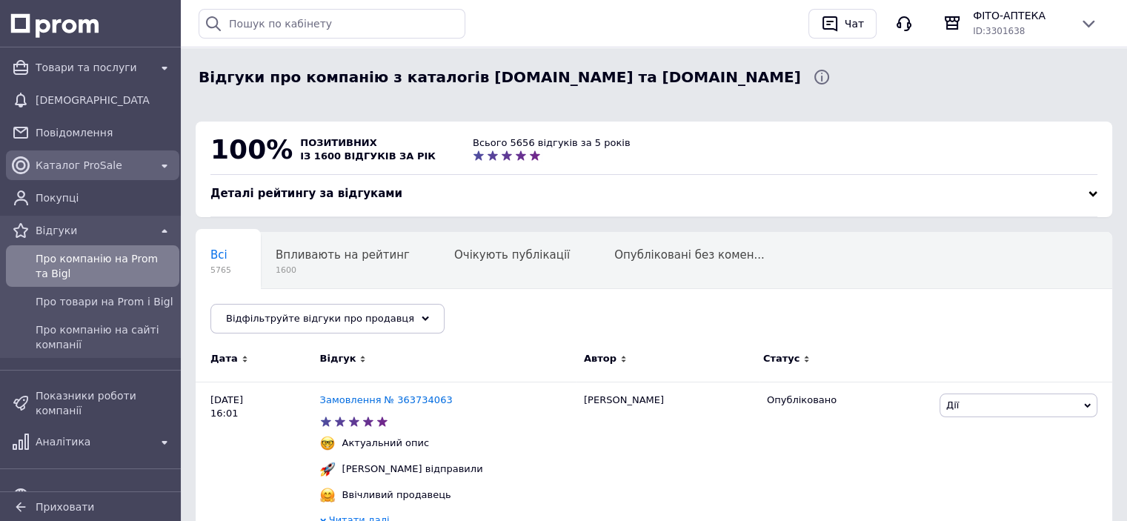
click at [68, 161] on span "Каталог ProSale" at bounding box center [93, 165] width 114 height 15
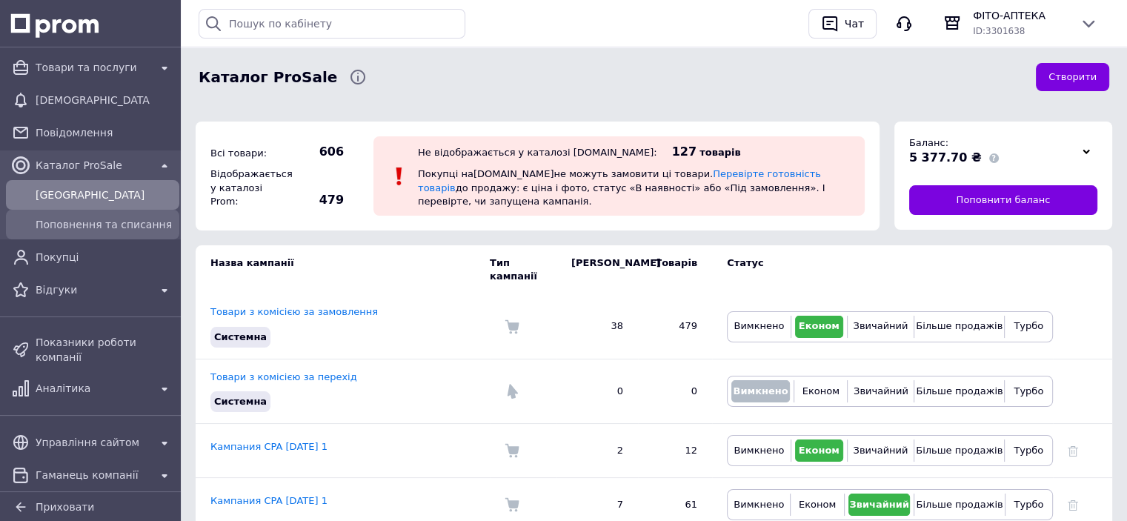
click at [103, 224] on span "Поповнення та списання" at bounding box center [105, 224] width 138 height 15
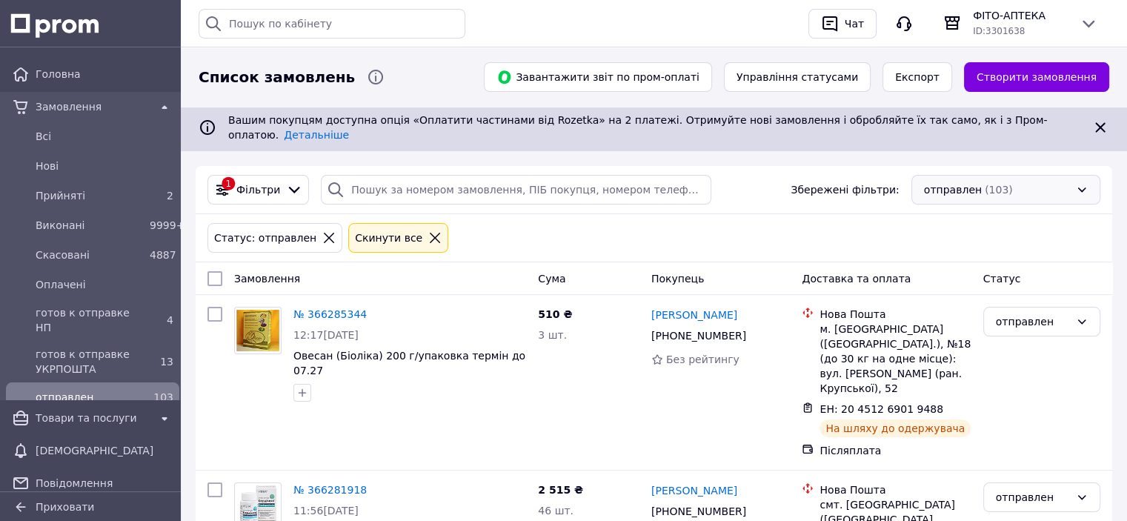
click at [1044, 175] on div "отправлен (103)" at bounding box center [1005, 190] width 189 height 30
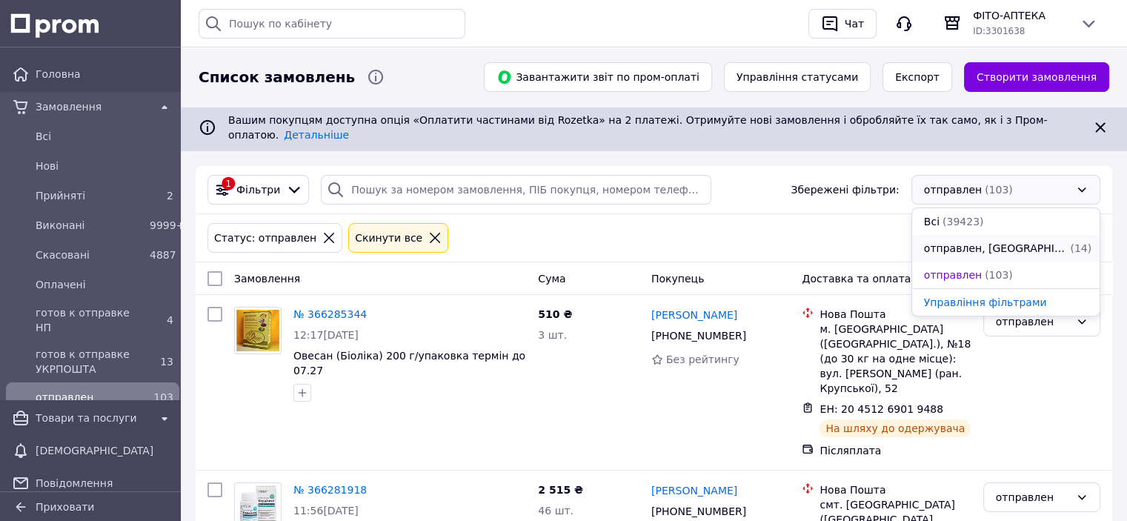
click at [1008, 241] on span "отправлен, [GEOGRAPHIC_DATA]" at bounding box center [996, 248] width 144 height 15
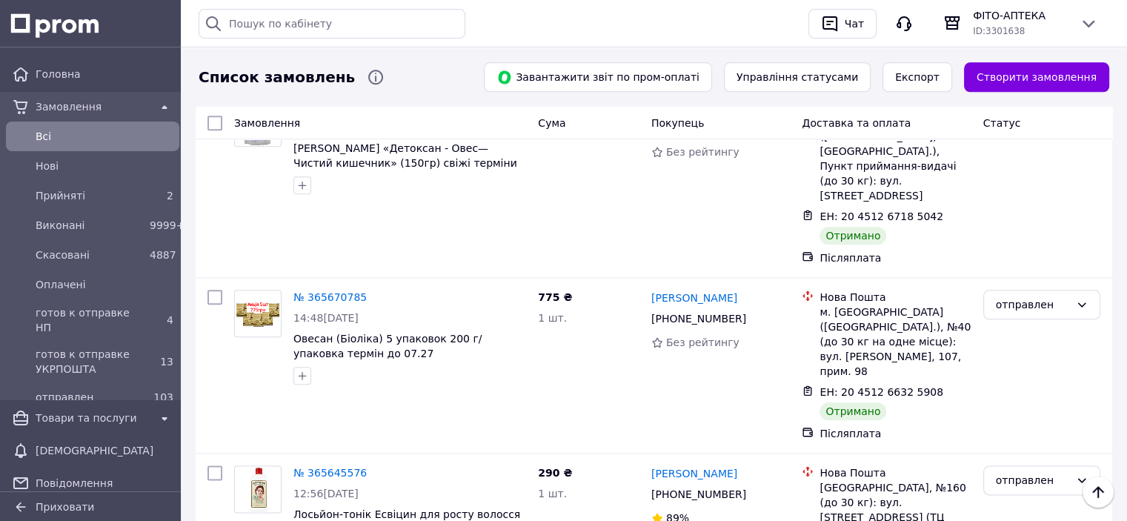
scroll to position [1703, 0]
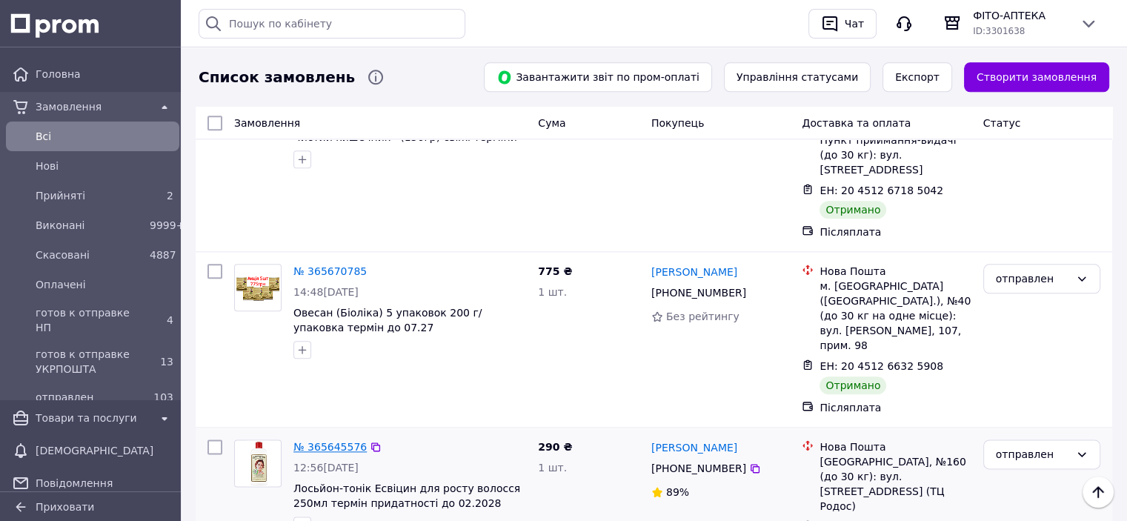
click at [332, 441] on link "№ 365645576" at bounding box center [329, 447] width 73 height 12
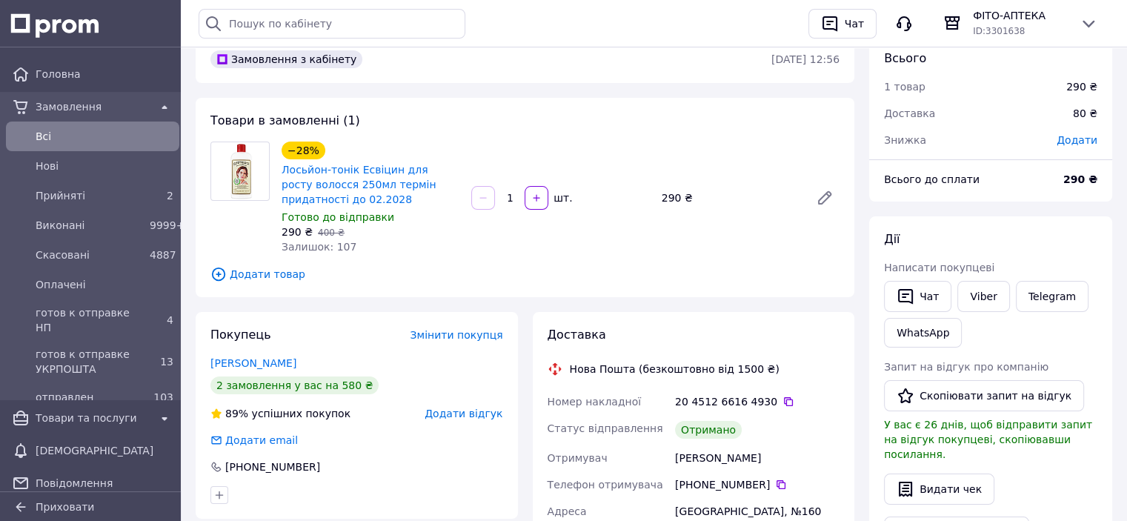
scroll to position [148, 0]
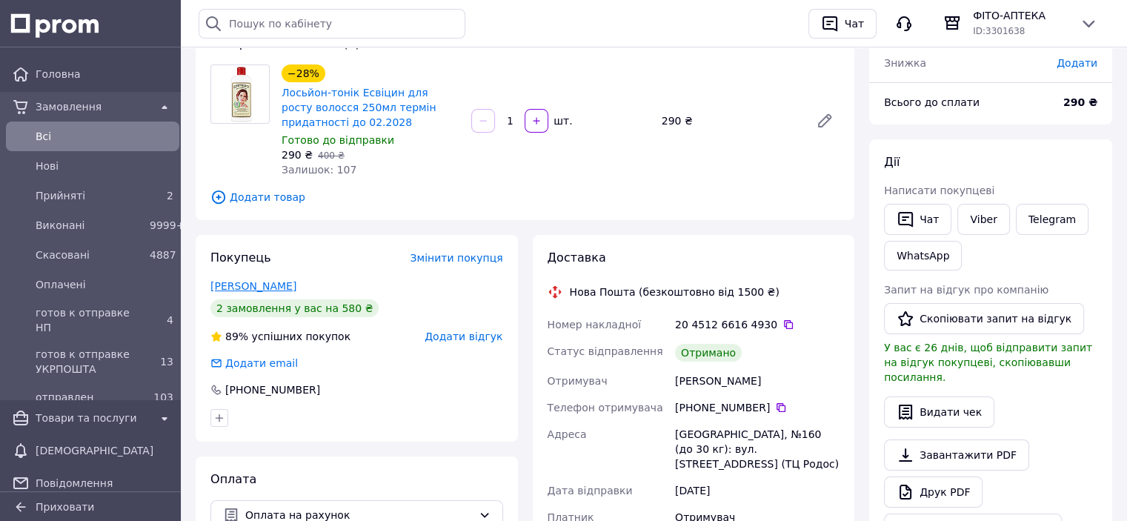
click at [261, 287] on link "[PERSON_NAME]" at bounding box center [253, 286] width 86 height 12
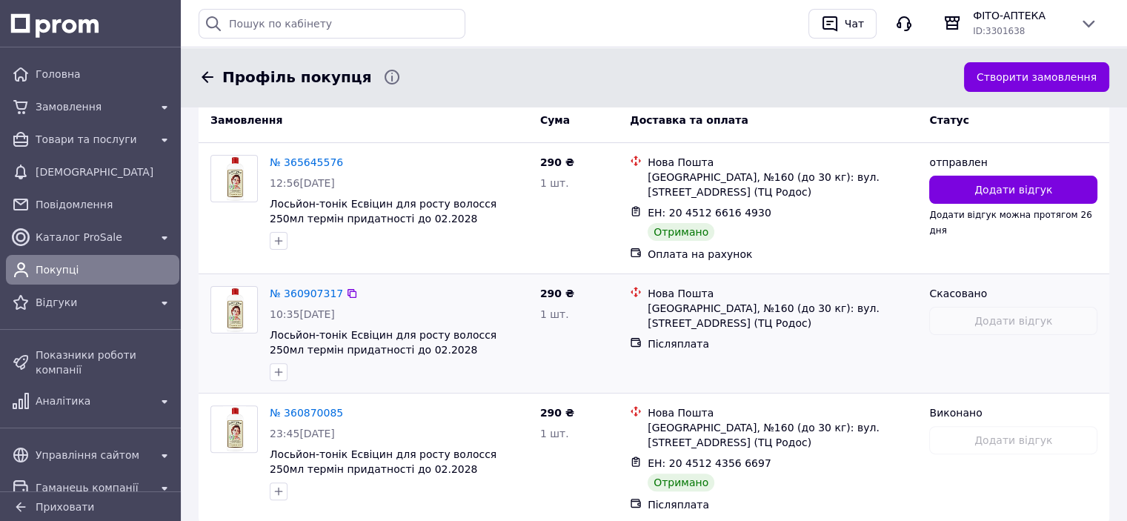
scroll to position [214, 0]
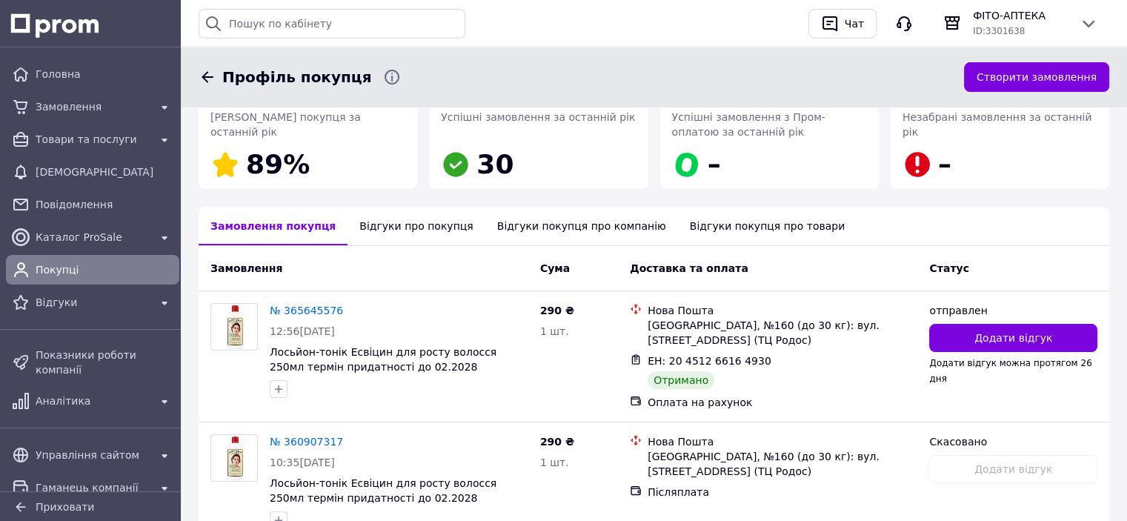
click at [394, 230] on div "Відгуки про покупця" at bounding box center [415, 226] width 137 height 39
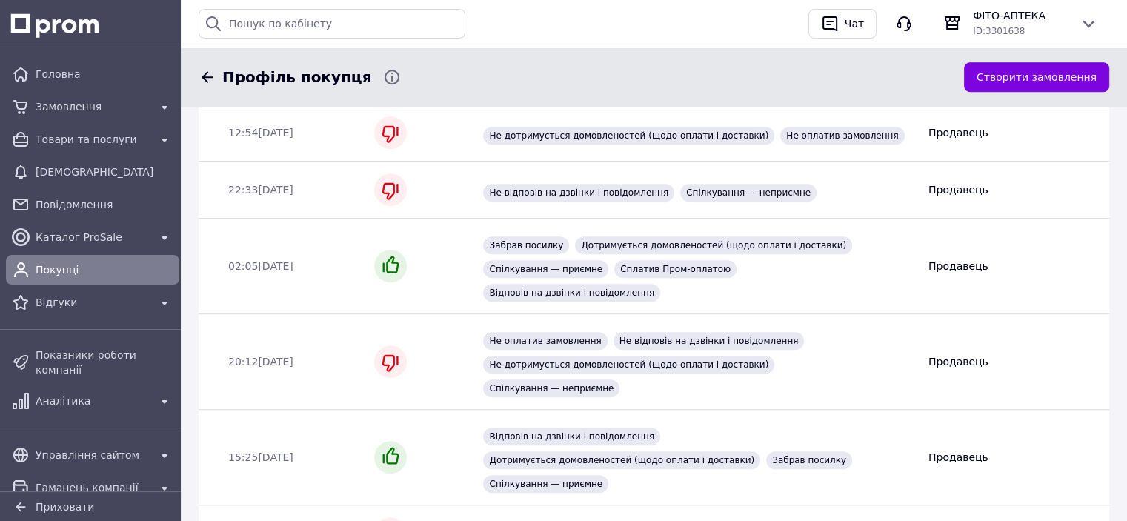
scroll to position [645, 0]
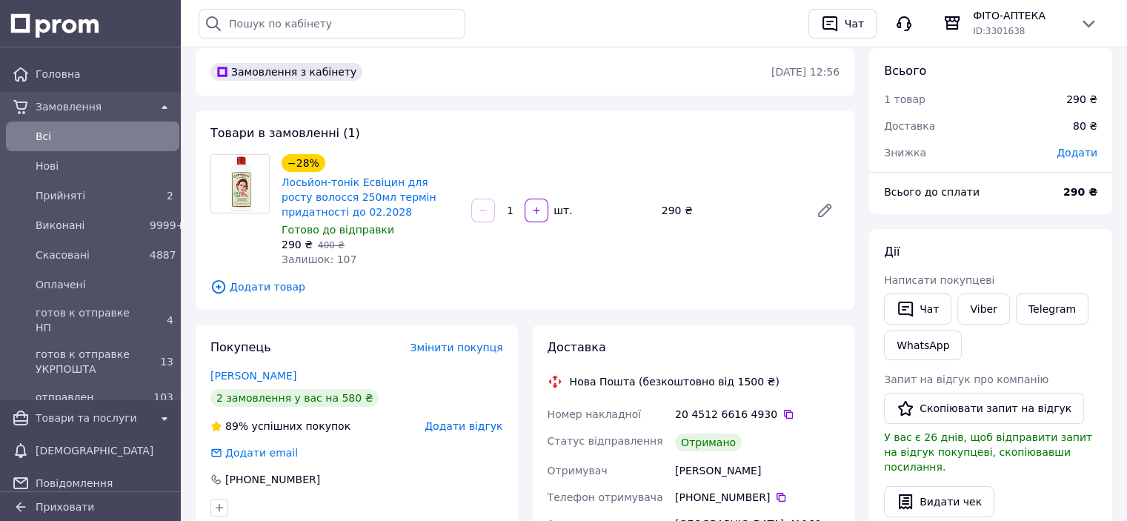
scroll to position [148, 0]
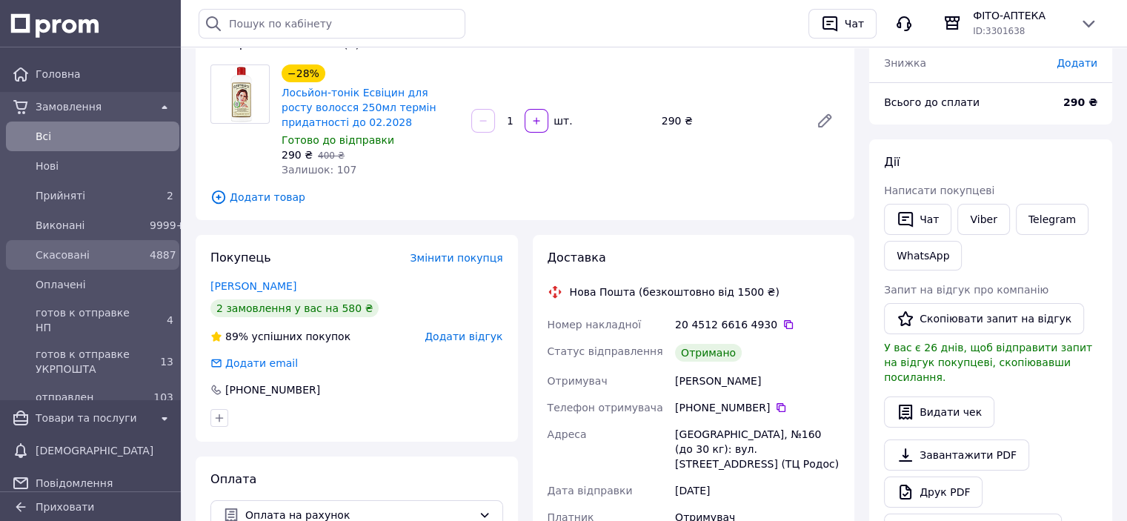
click at [49, 256] on span "Скасовані" at bounding box center [90, 254] width 108 height 15
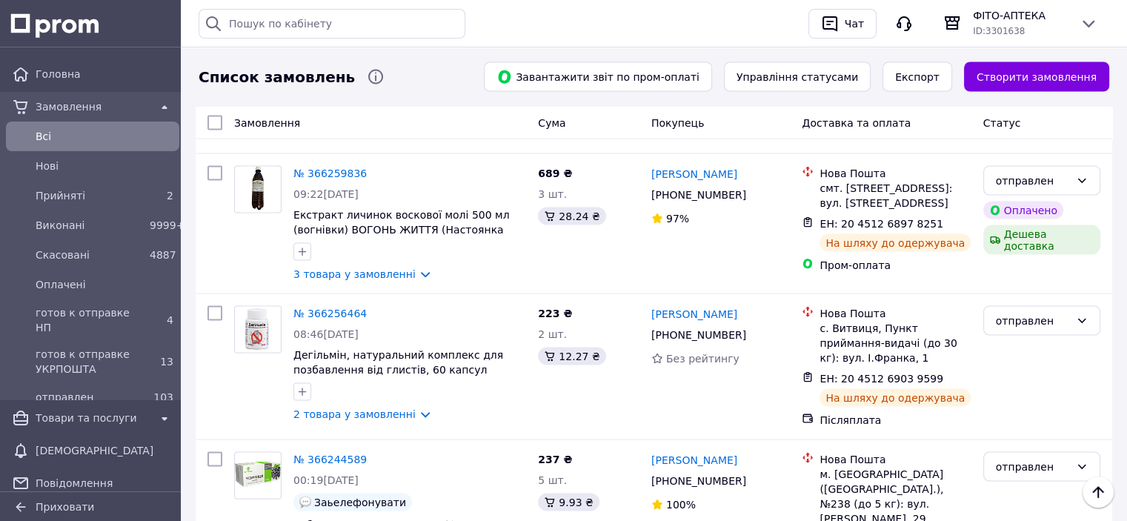
scroll to position [2916, 0]
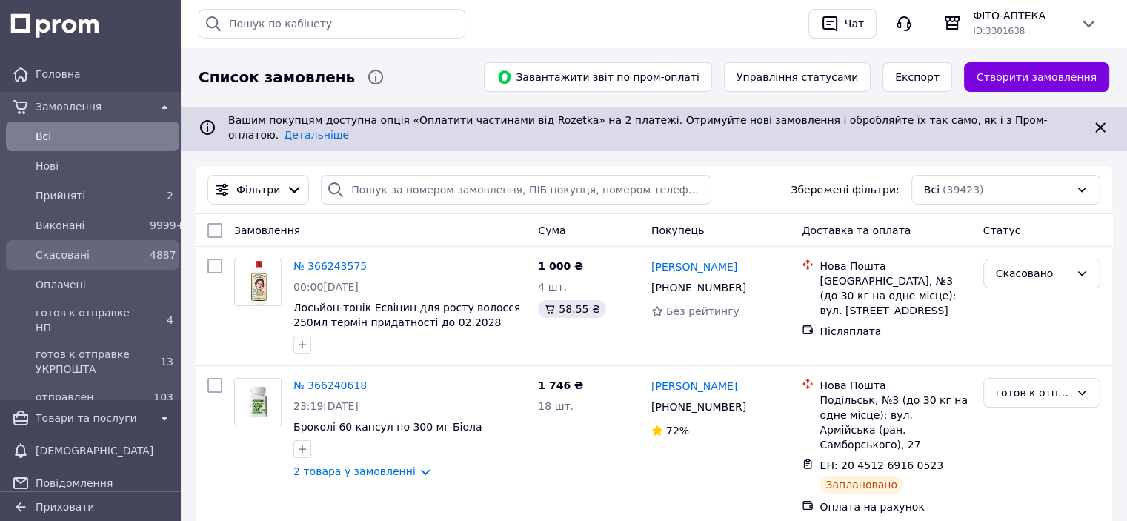
click at [62, 261] on span "Скасовані" at bounding box center [90, 254] width 108 height 15
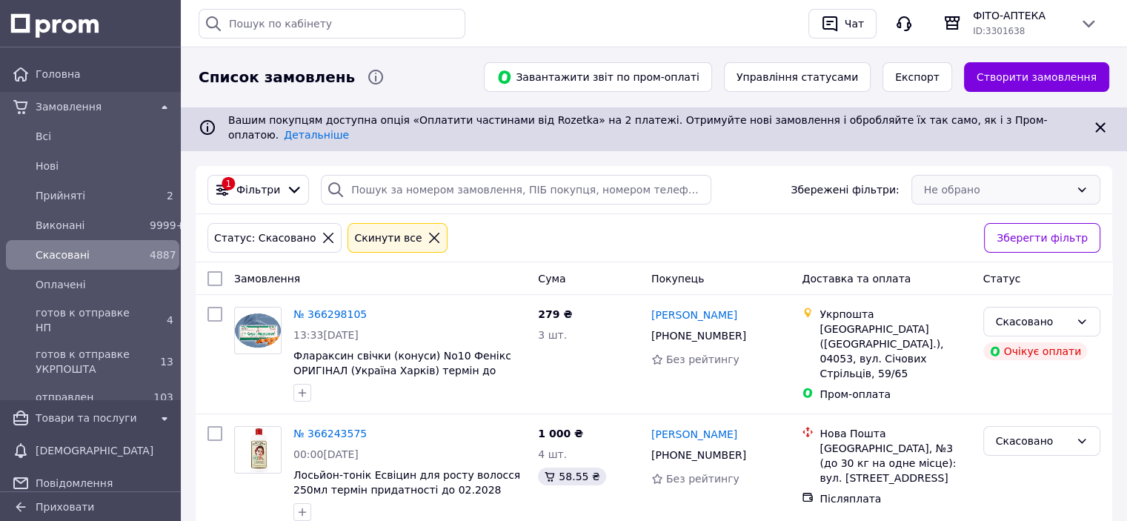
click at [1012, 175] on div "Не обрано" at bounding box center [1005, 190] width 189 height 30
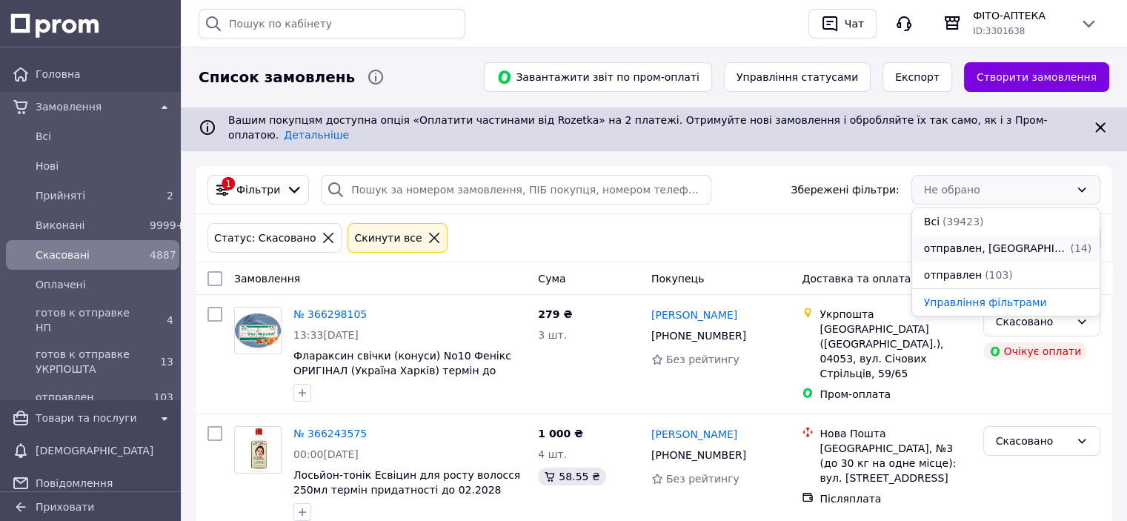
click at [989, 241] on span "отправлен, [GEOGRAPHIC_DATA]" at bounding box center [996, 248] width 144 height 15
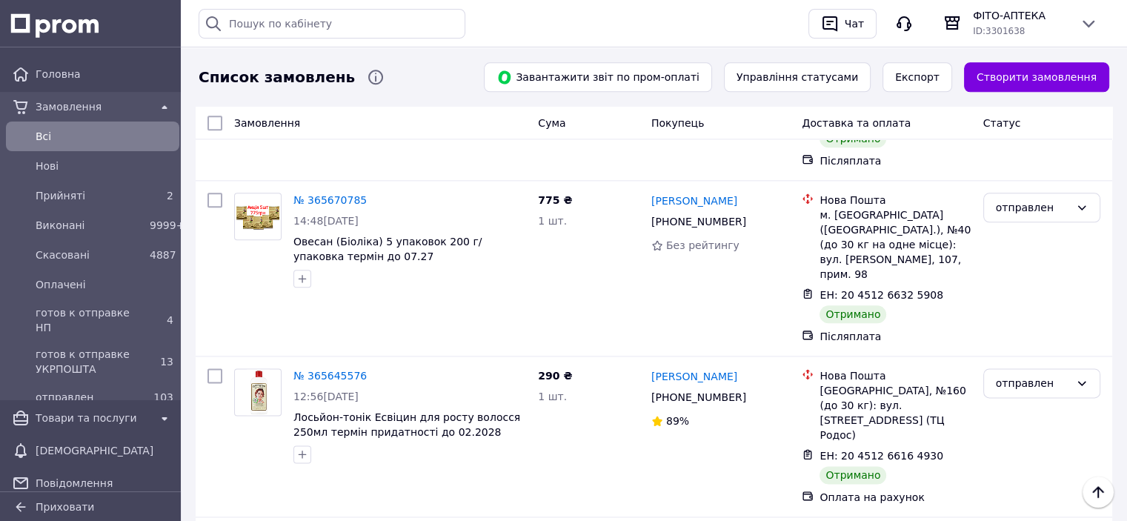
scroll to position [1758, 0]
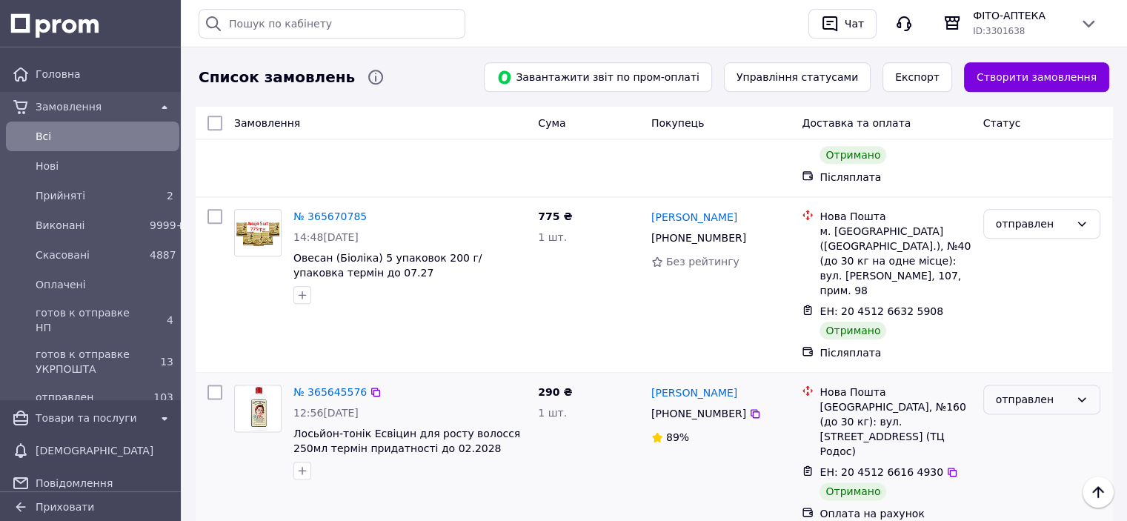
click at [1052, 391] on div "отправлен" at bounding box center [1032, 399] width 74 height 16
click at [1017, 282] on li "Виконано" at bounding box center [1041, 286] width 116 height 27
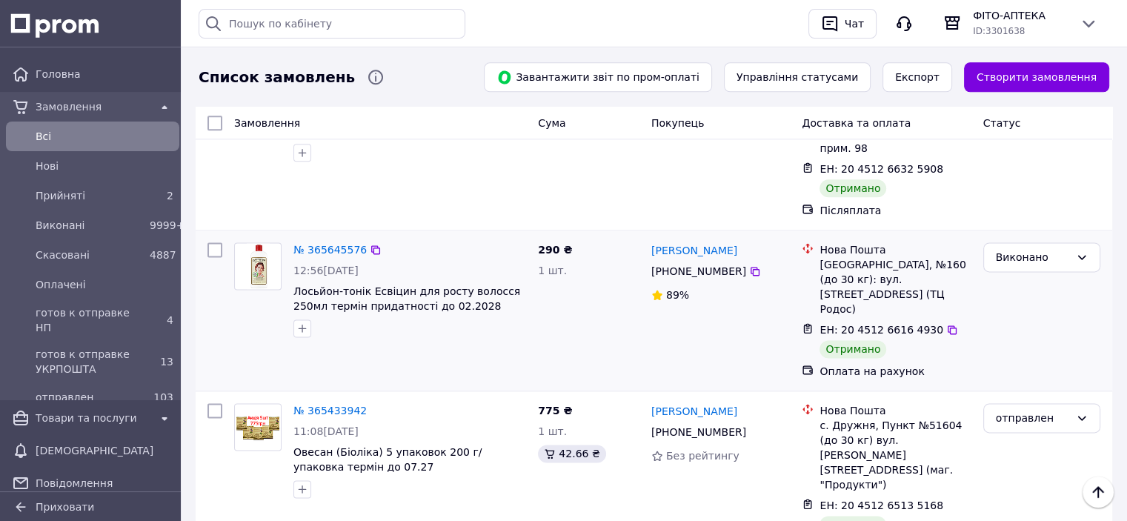
scroll to position [1906, 0]
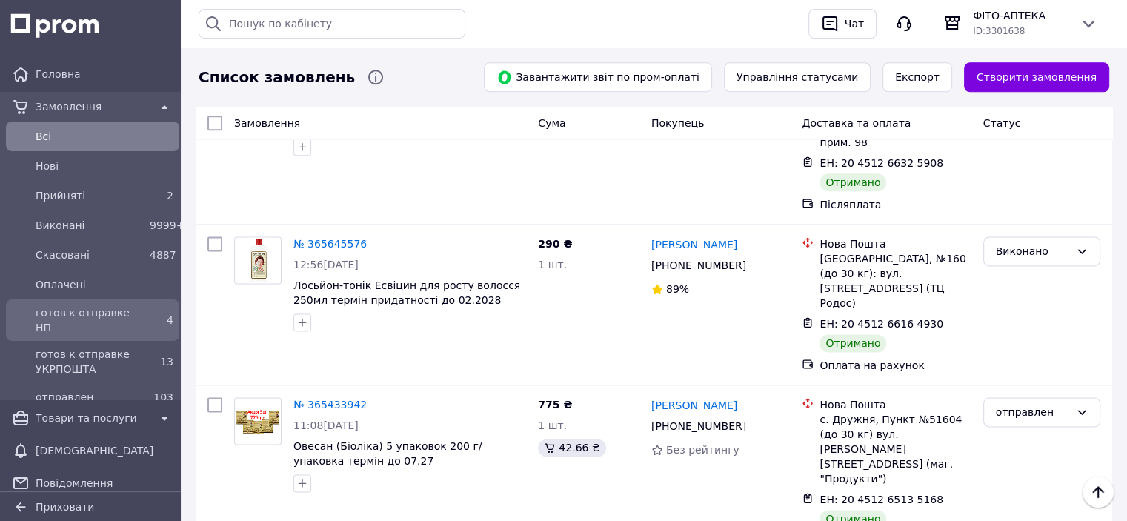
click at [67, 308] on span "готов к отправке НП" at bounding box center [90, 320] width 108 height 30
